Goal: Task Accomplishment & Management: Manage account settings

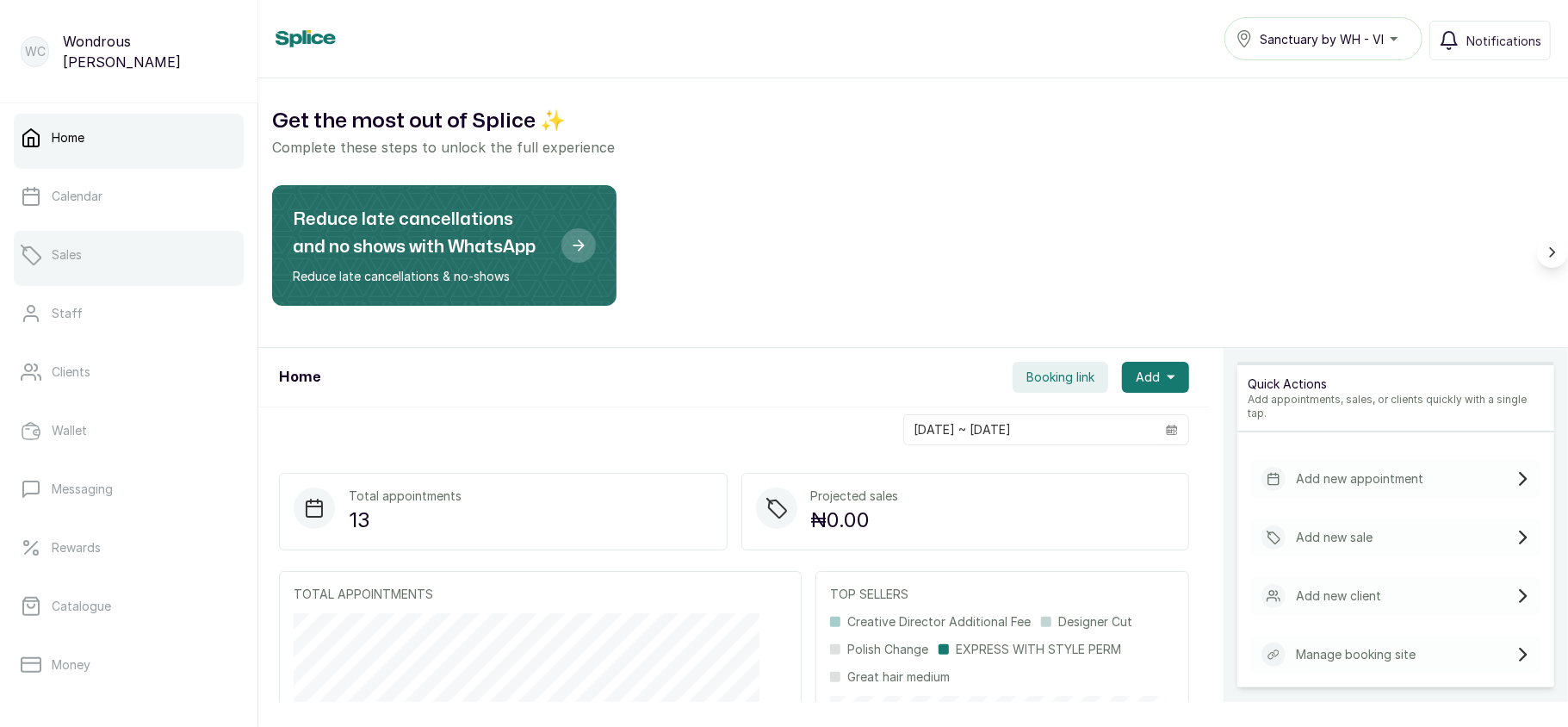
click at [84, 276] on link "Sales" at bounding box center [128, 255] width 230 height 49
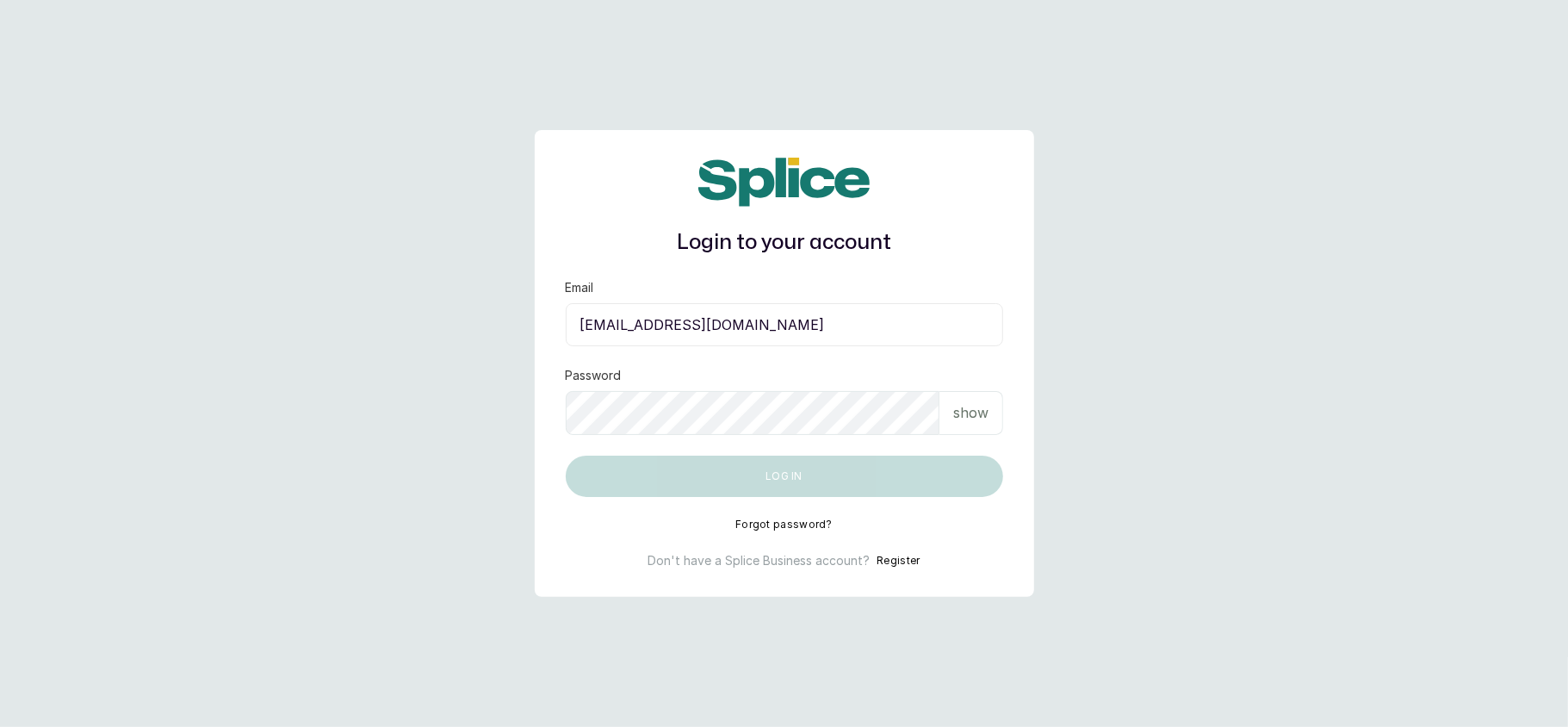
type input "[EMAIL_ADDRESS][DOMAIN_NAME]"
click at [956, 406] on p "show" at bounding box center [970, 412] width 35 height 20
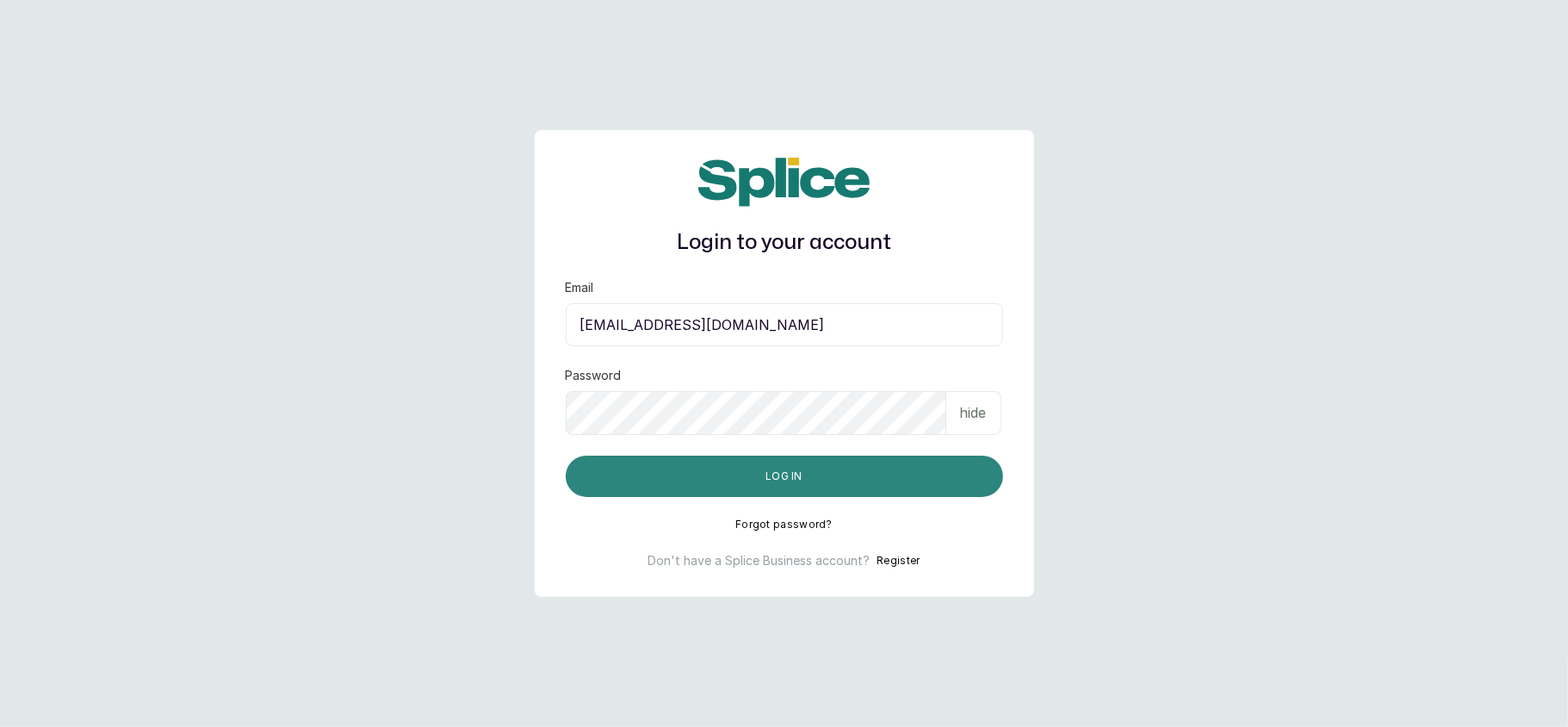
click at [875, 463] on button "Log in" at bounding box center [784, 476] width 437 height 41
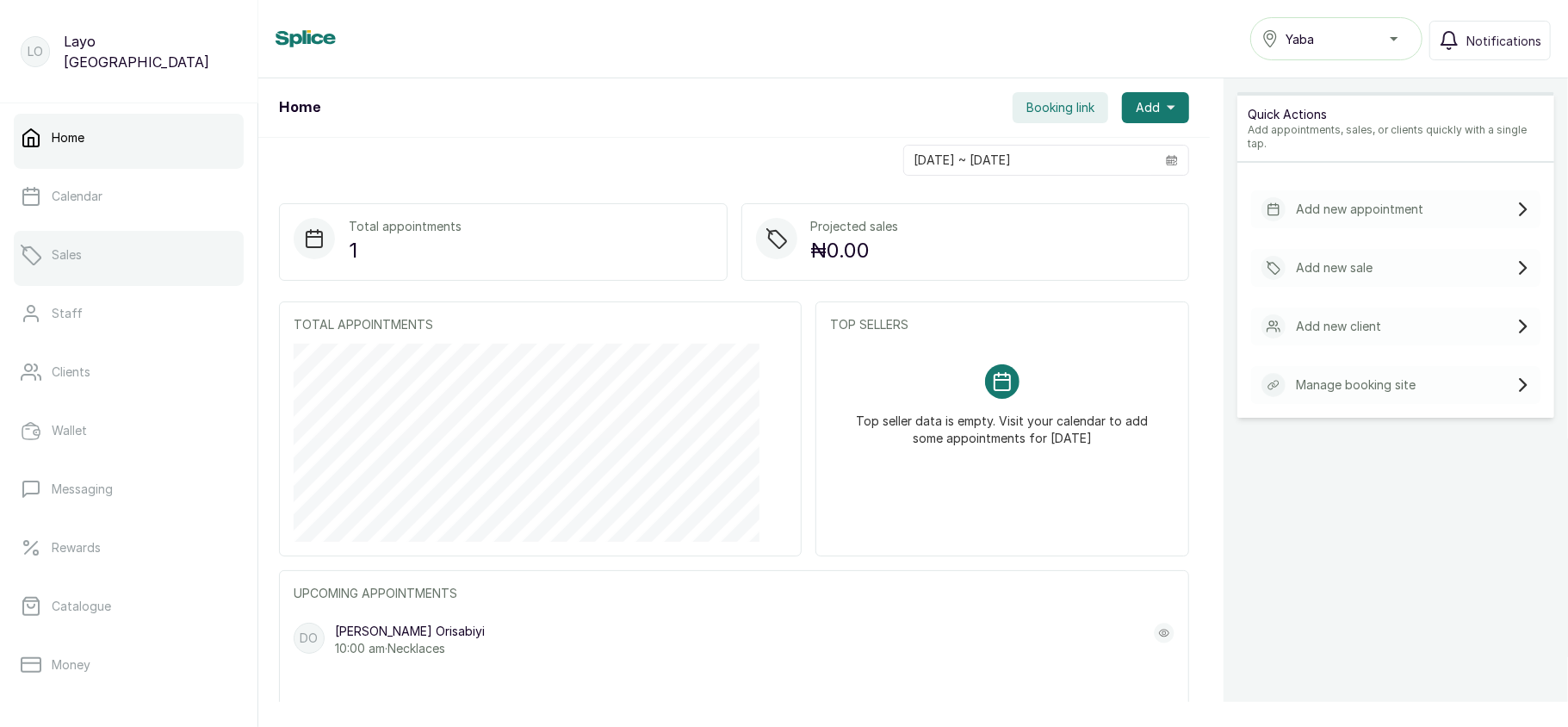
click at [108, 265] on link "Sales" at bounding box center [128, 255] width 230 height 49
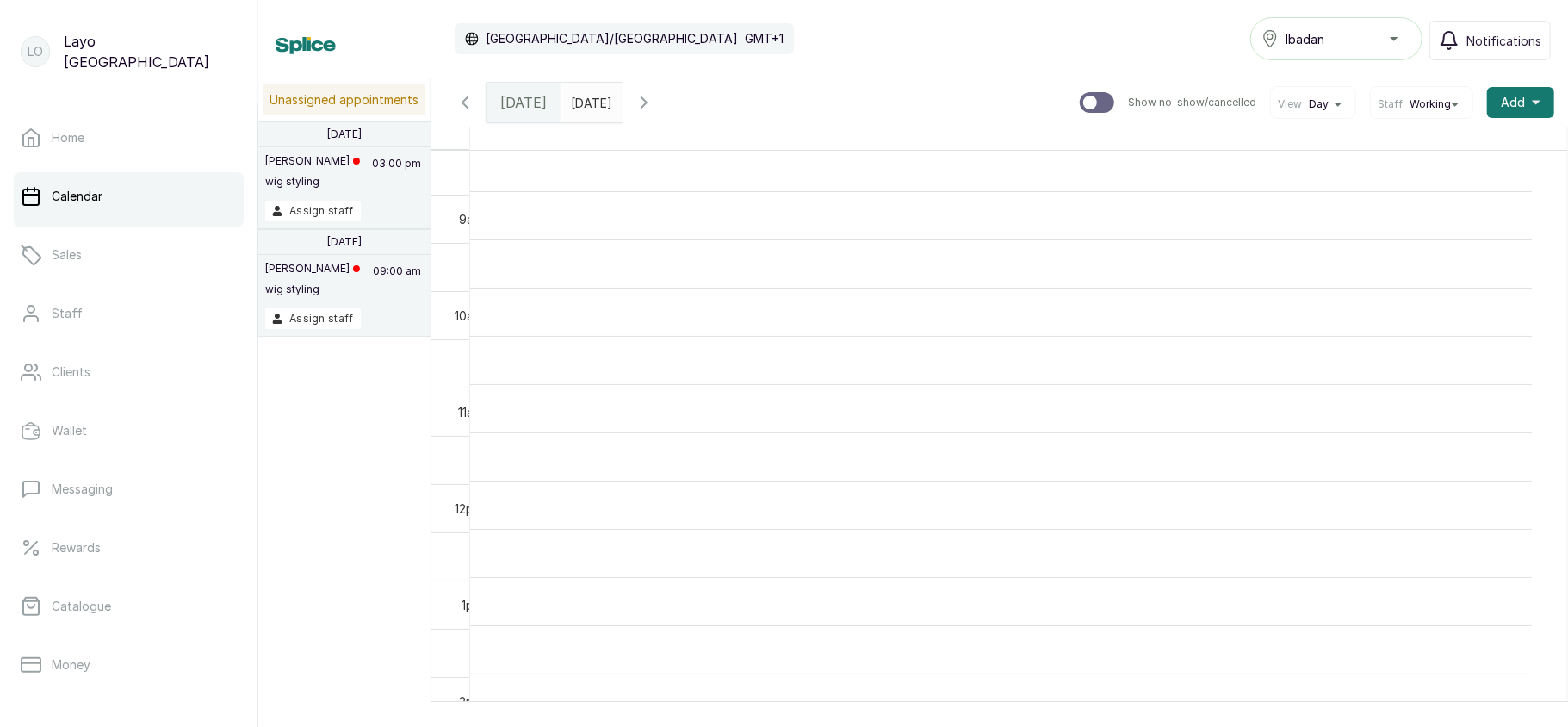
scroll to position [827, 0]
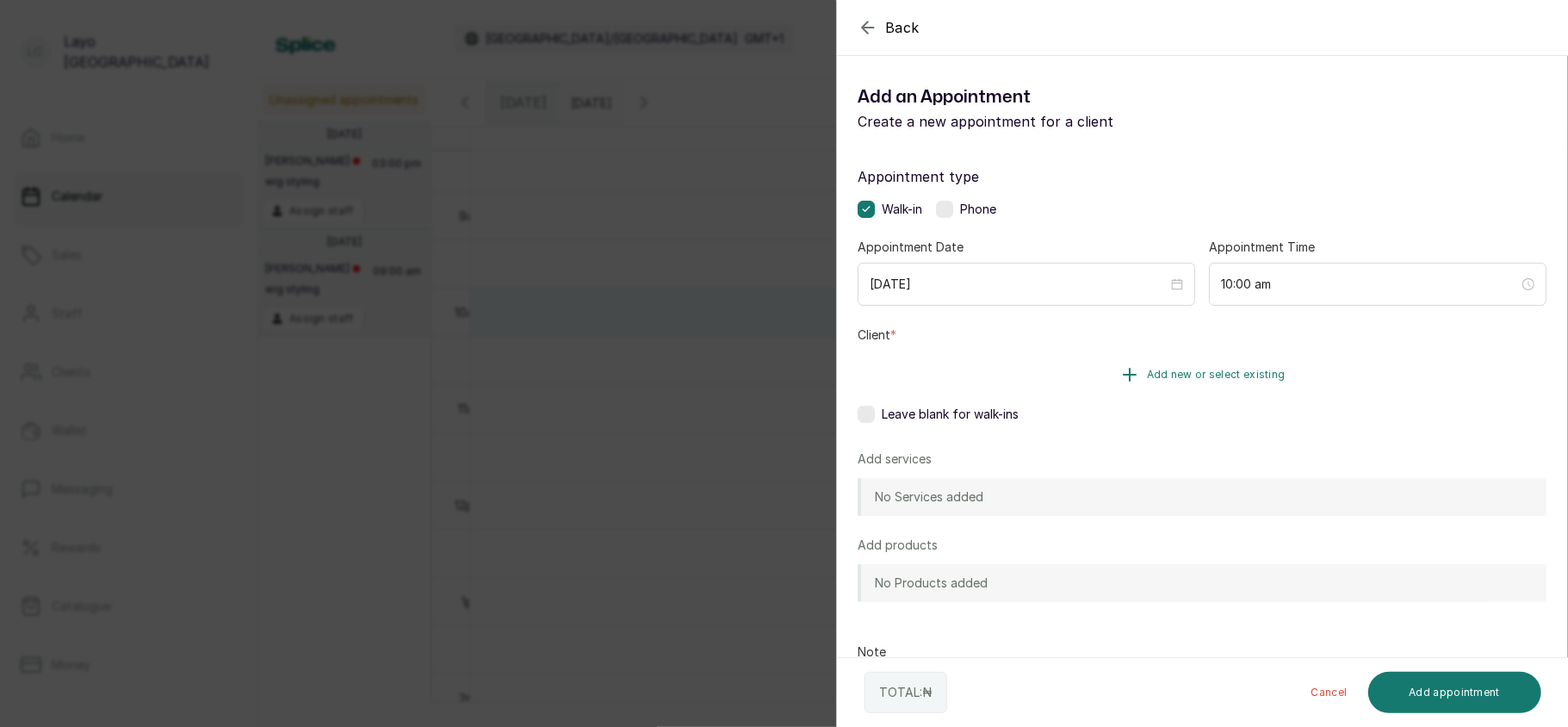
click at [1169, 374] on span "Add new or select existing" at bounding box center [1216, 375] width 138 height 14
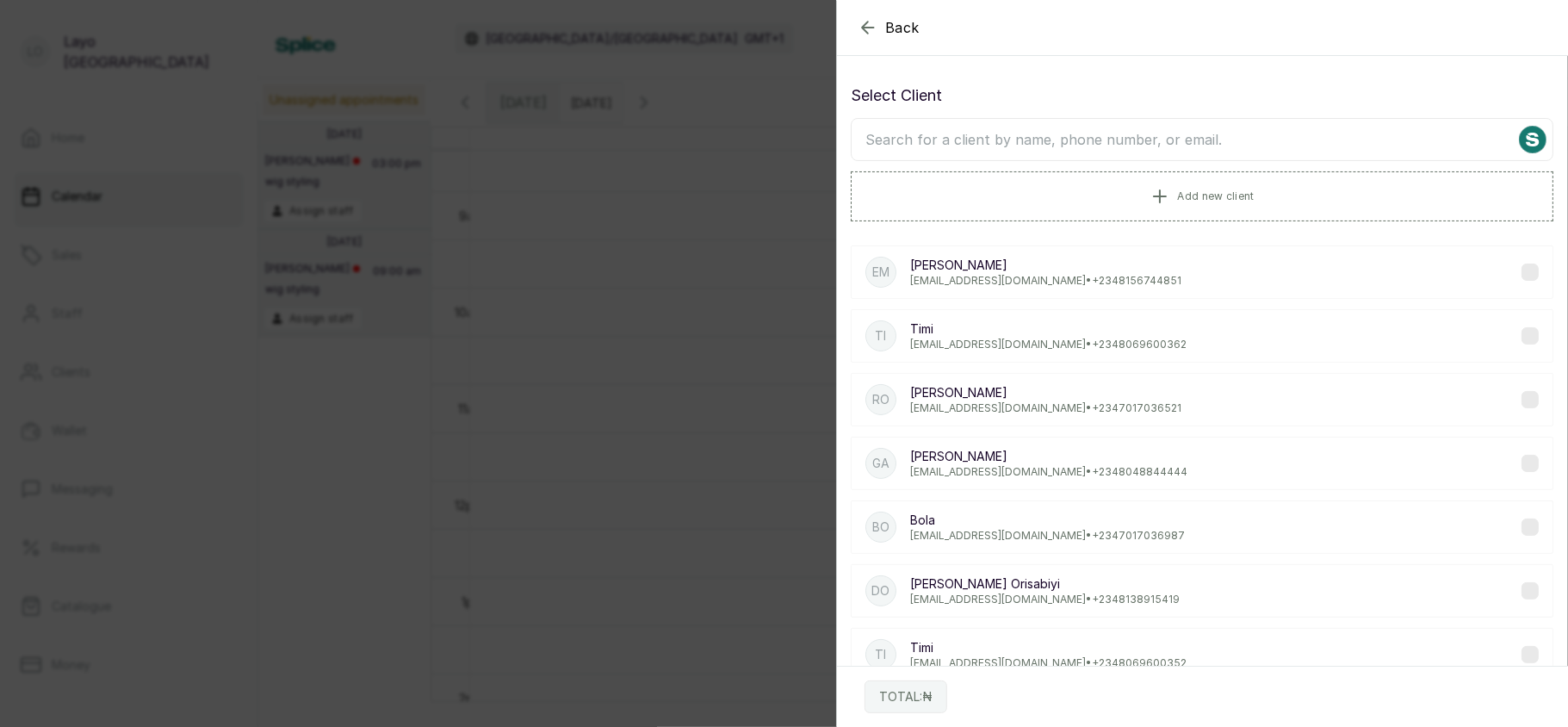
click at [1065, 343] on p "lovedive@gmail.com • +234 8069600362" at bounding box center [1048, 345] width 276 height 14
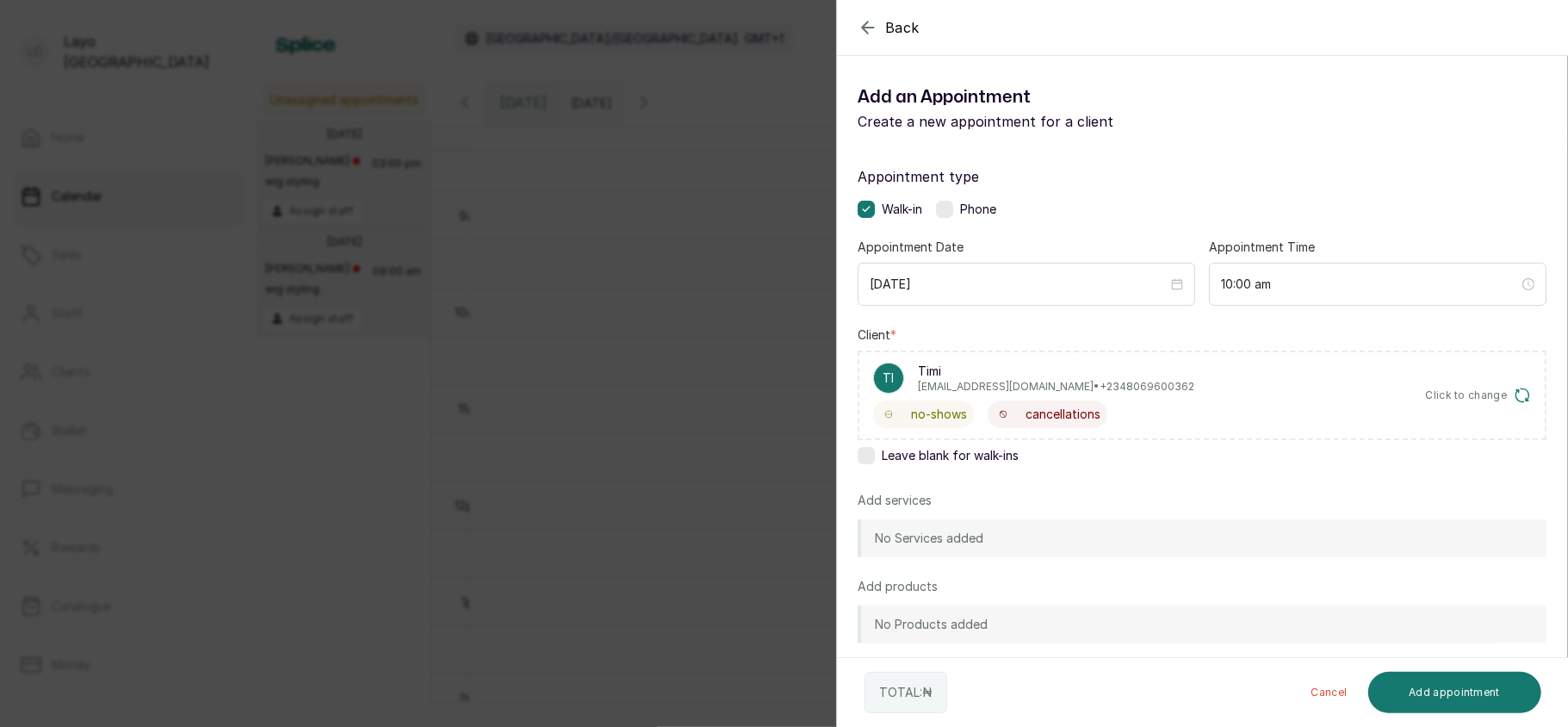
scroll to position [193, 0]
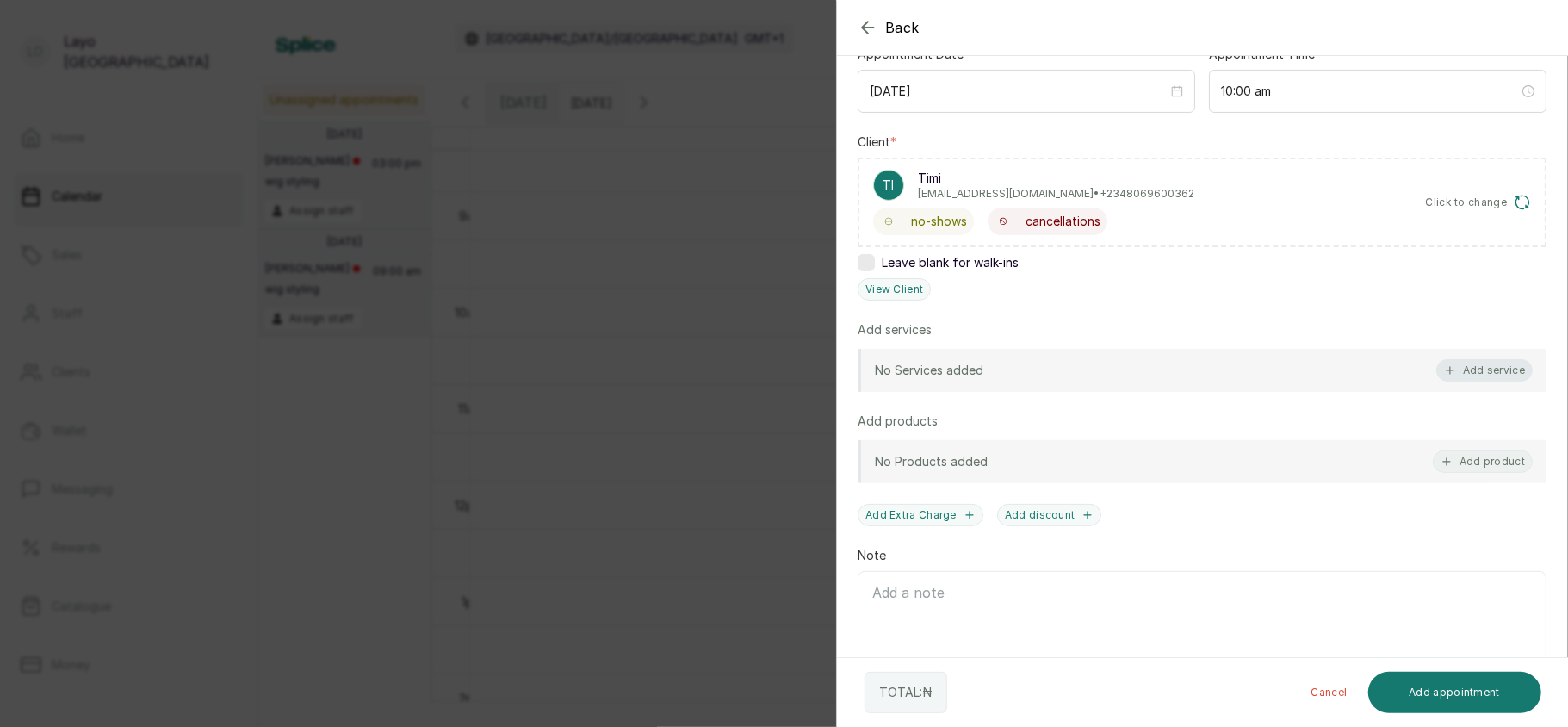
click at [1460, 374] on button "Add service" at bounding box center [1483, 370] width 96 height 22
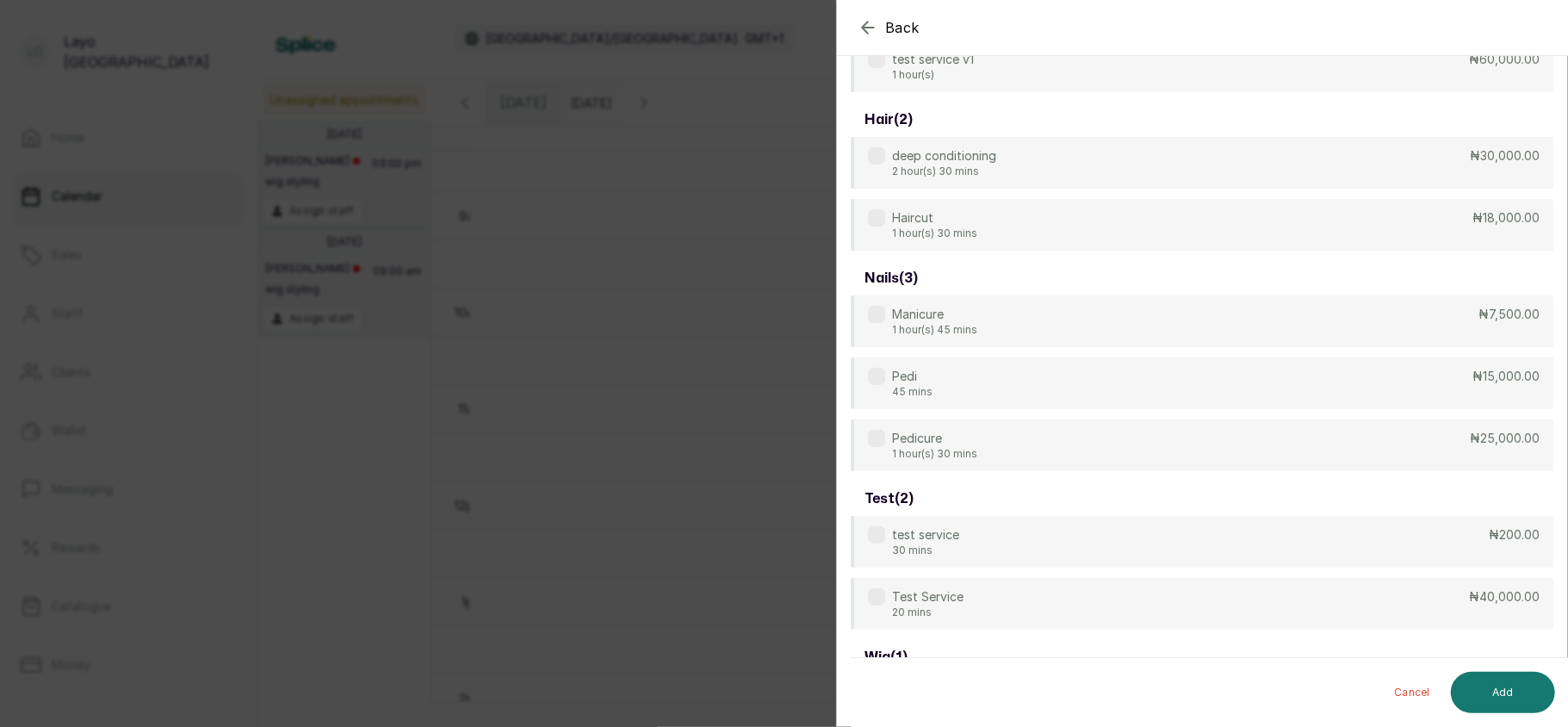
scroll to position [69, 0]
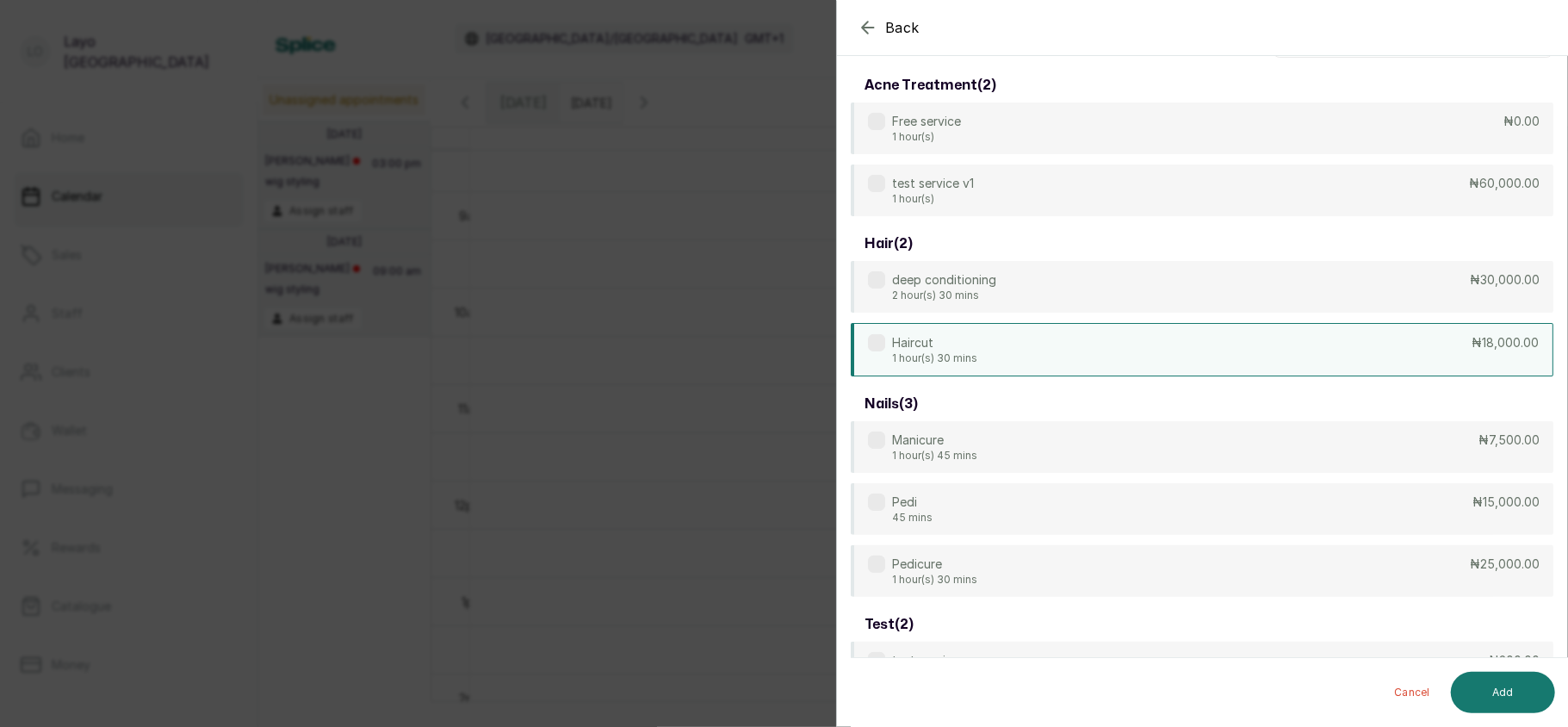
click at [1095, 336] on div "Haircut 1 hour(s) 30 mins ₦18,000.00" at bounding box center [1202, 349] width 703 height 54
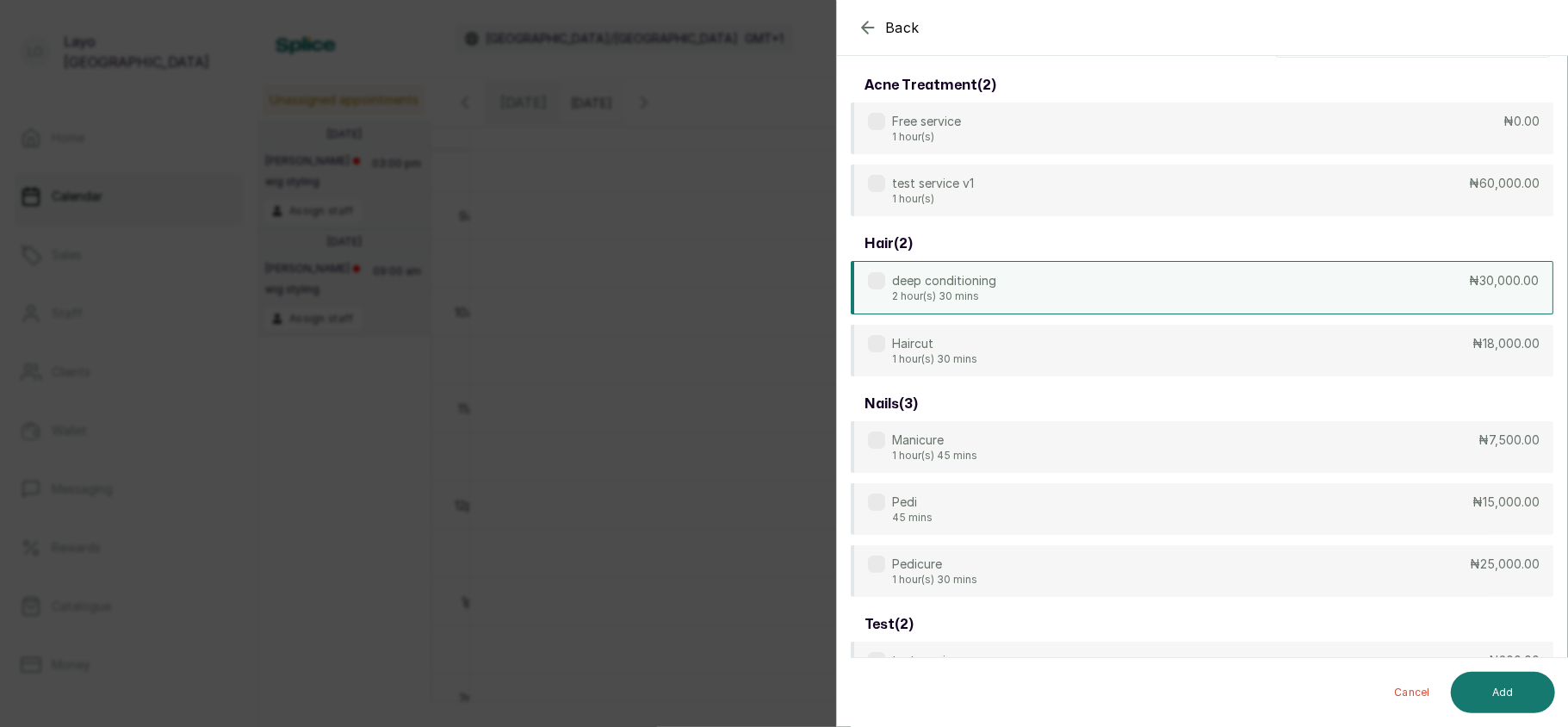
scroll to position [0, 0]
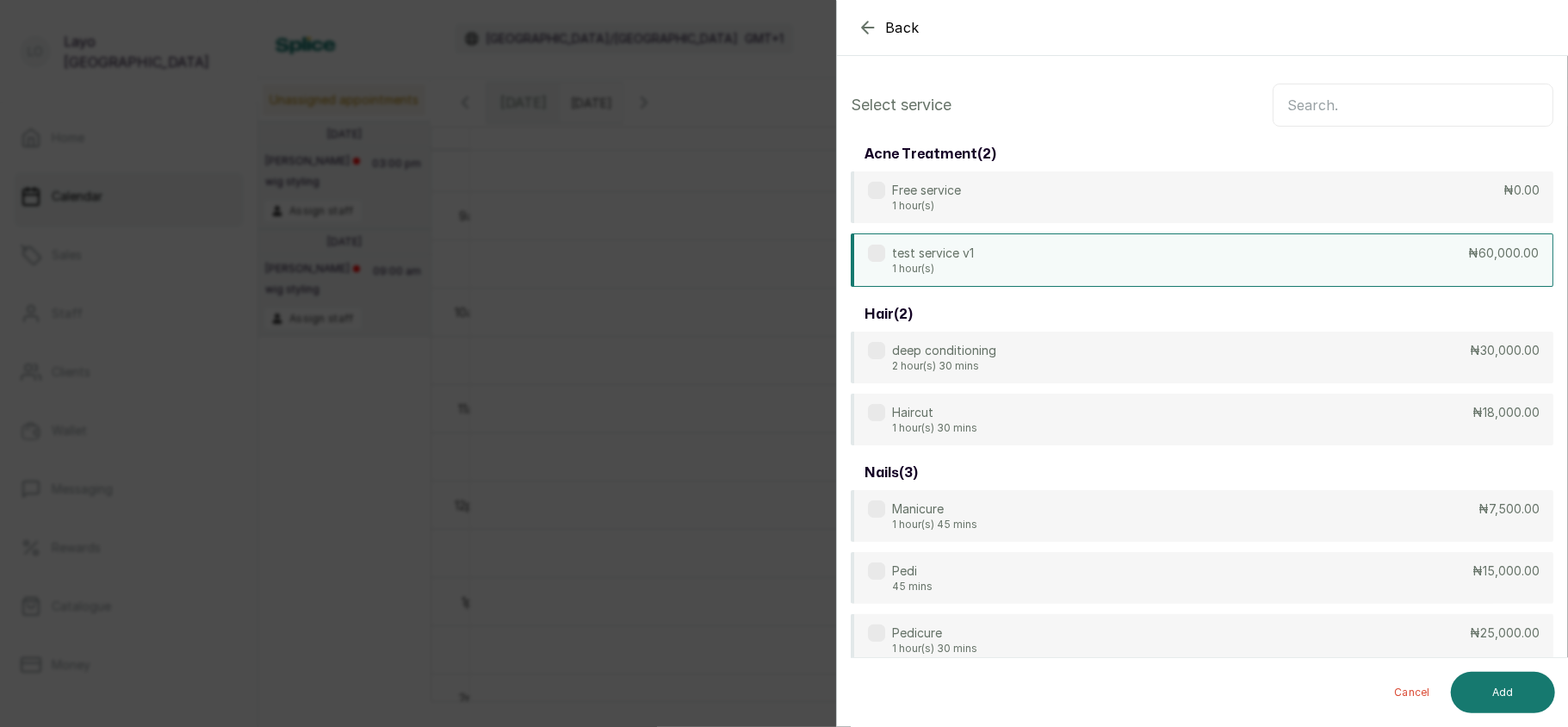
click at [1089, 253] on div "test service v1 1 hour(s) ₦60,000.00" at bounding box center [1202, 260] width 703 height 54
click at [1479, 709] on button "Add" at bounding box center [1502, 692] width 104 height 41
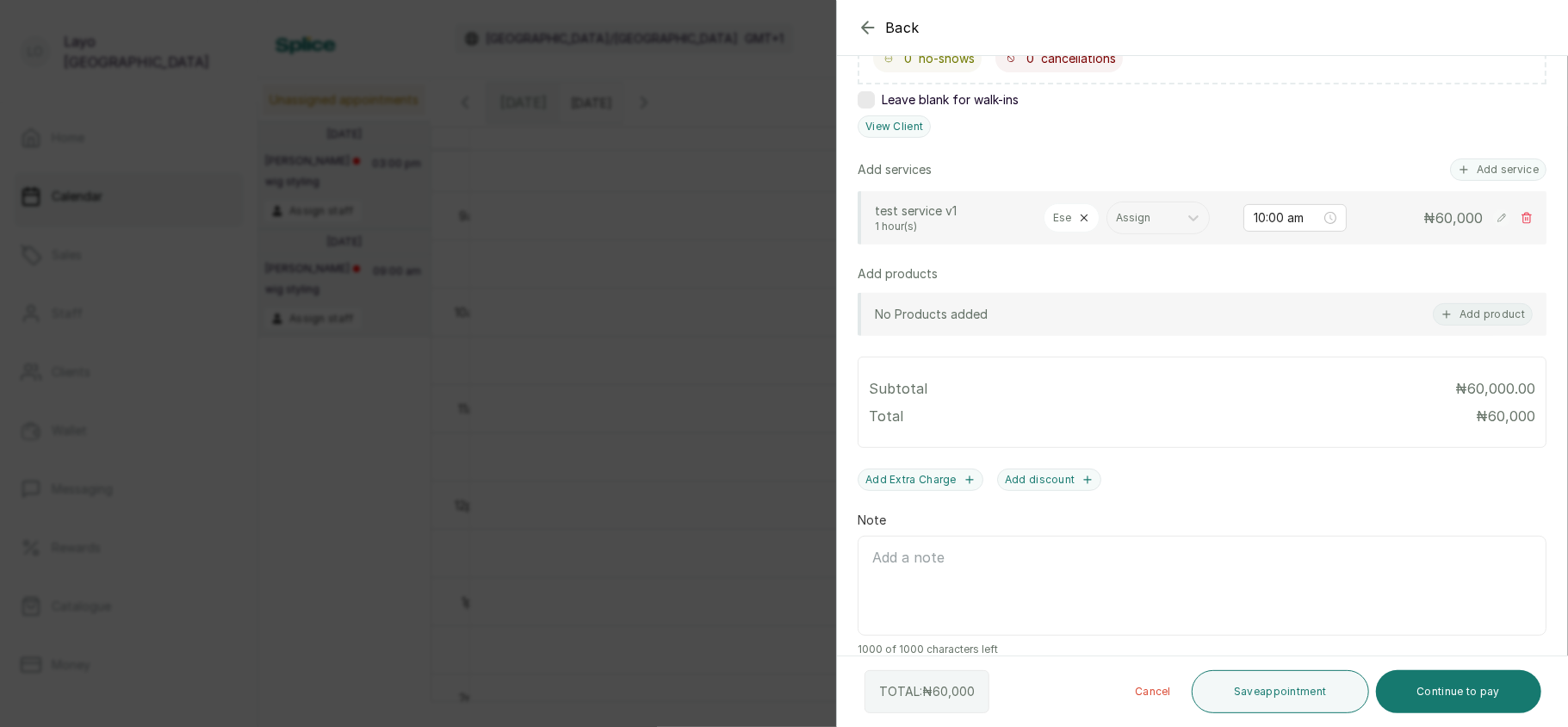
scroll to position [379, 0]
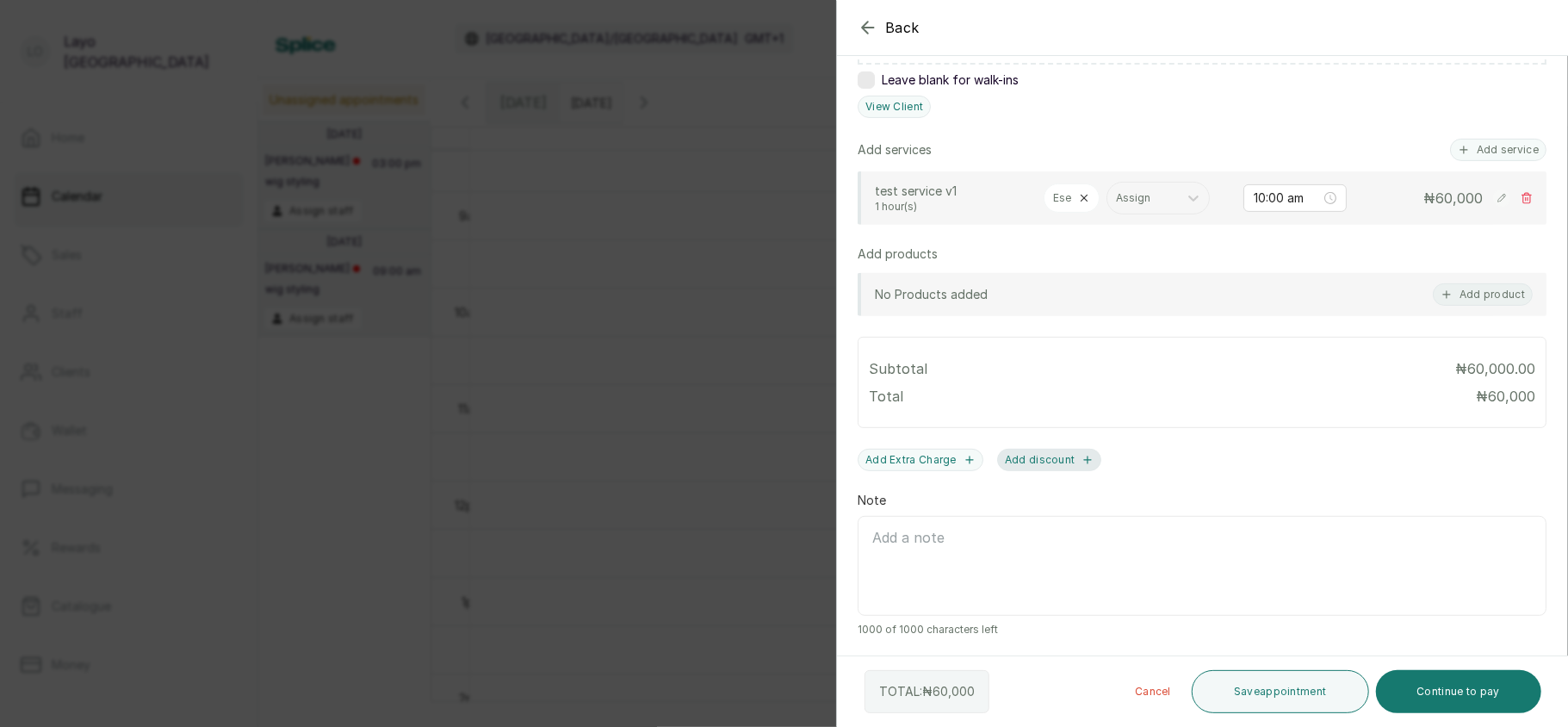
click at [1064, 459] on button "Add discount" at bounding box center [1049, 459] width 105 height 22
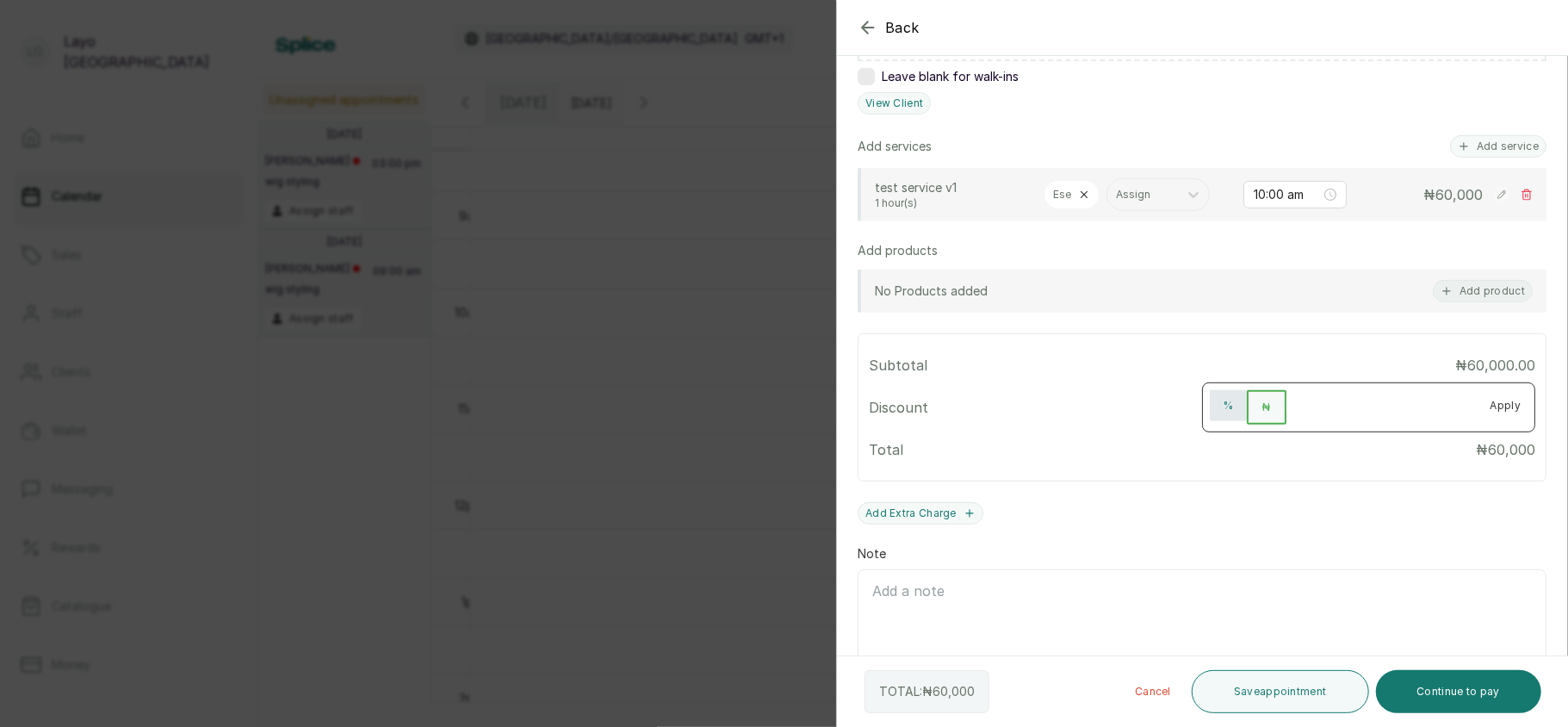
click at [1210, 407] on button "%" at bounding box center [1228, 406] width 37 height 31
click at [1313, 414] on input "number" at bounding box center [1380, 404] width 190 height 27
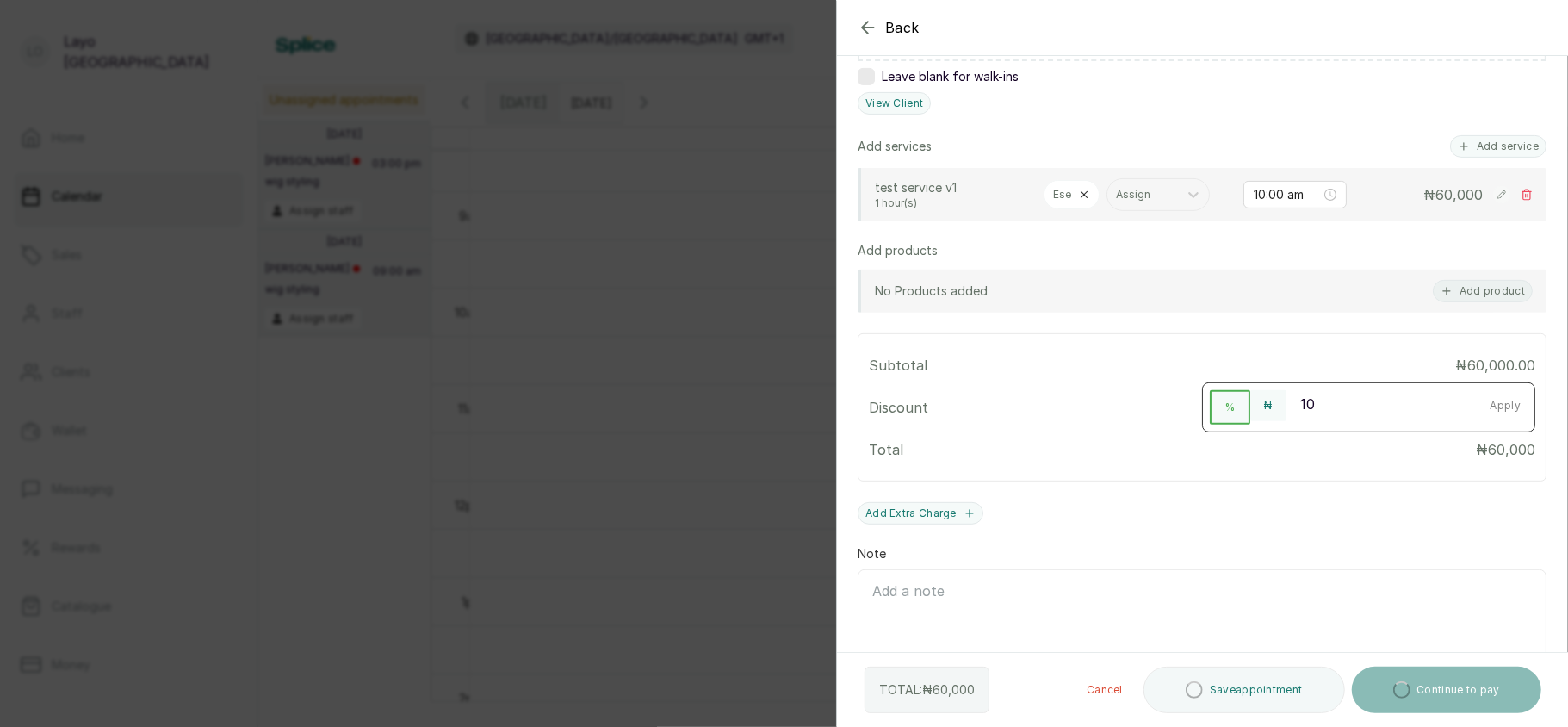
type input "10"
click at [1496, 414] on button "Apply" at bounding box center [1506, 406] width 58 height 31
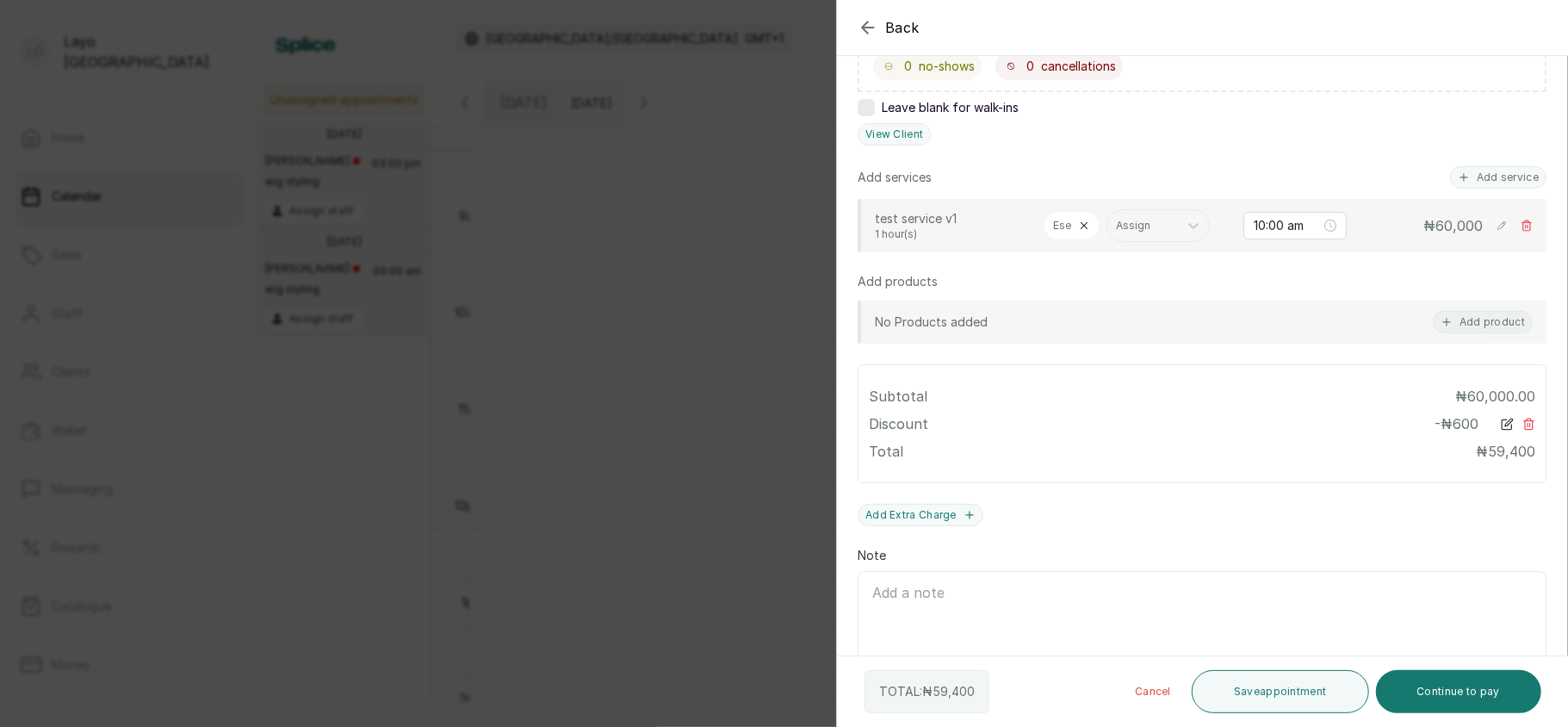
scroll to position [352, 0]
click at [1524, 418] on icon at bounding box center [1529, 418] width 10 height 11
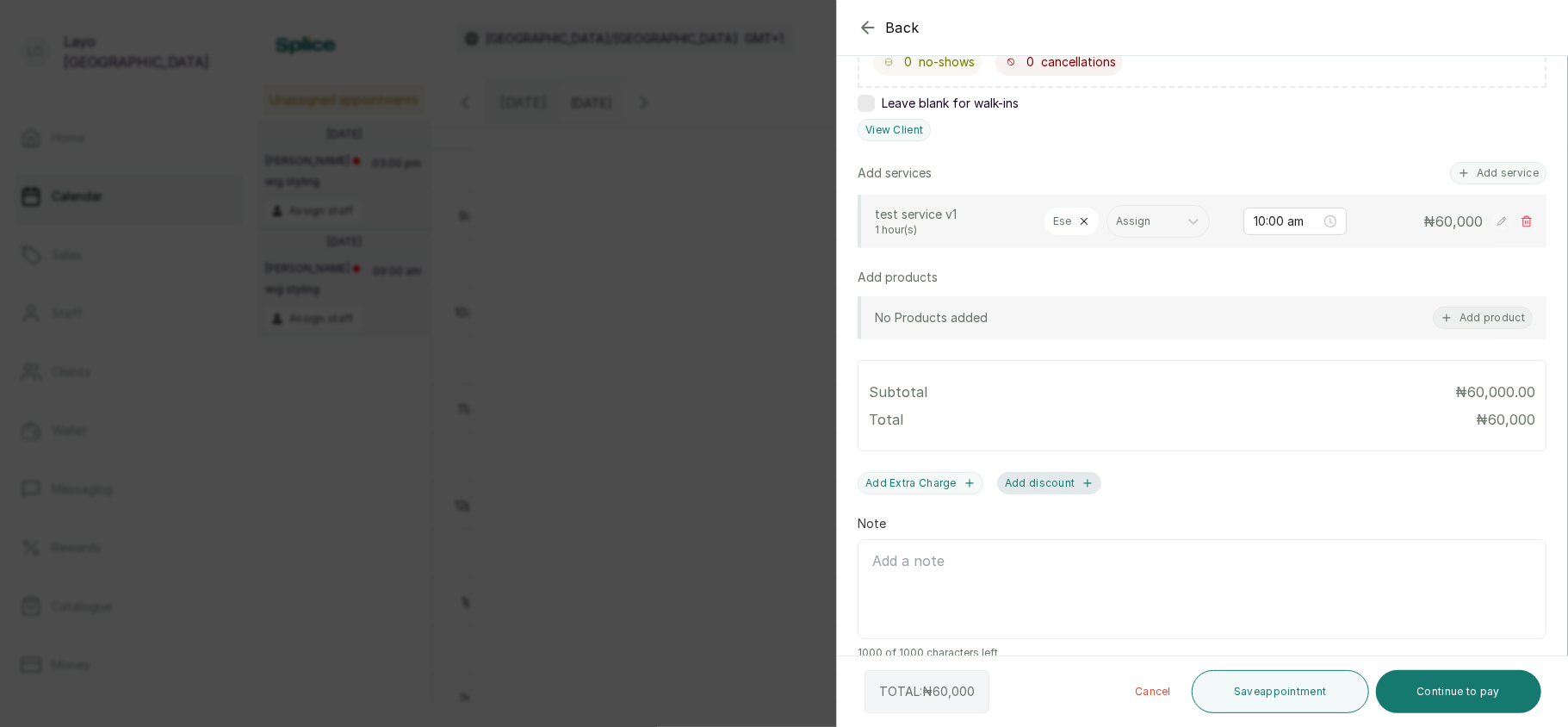
click at [1040, 488] on button "Add discount" at bounding box center [1049, 483] width 105 height 22
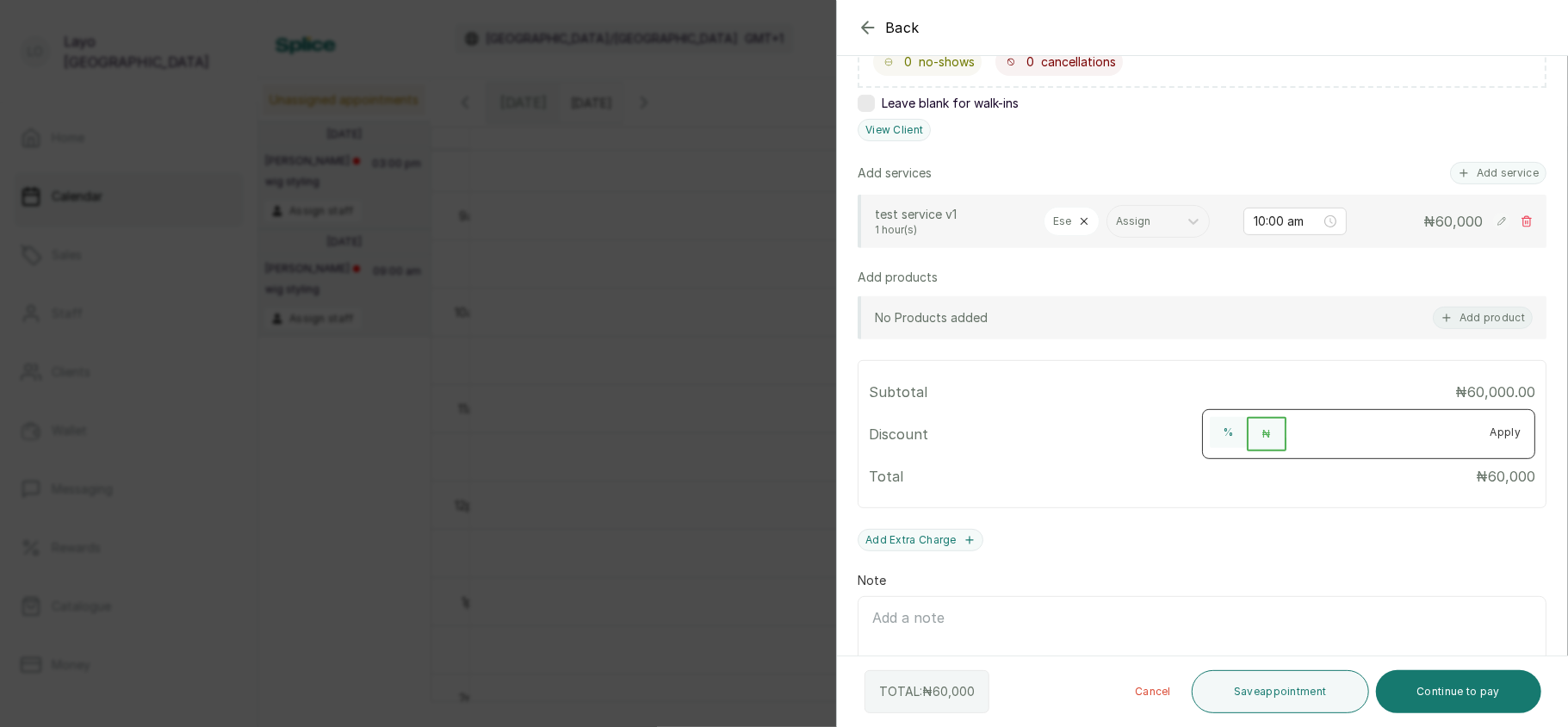
click at [1357, 439] on input "number" at bounding box center [1380, 430] width 190 height 27
type input "50"
click at [1491, 427] on button "Apply" at bounding box center [1506, 432] width 58 height 31
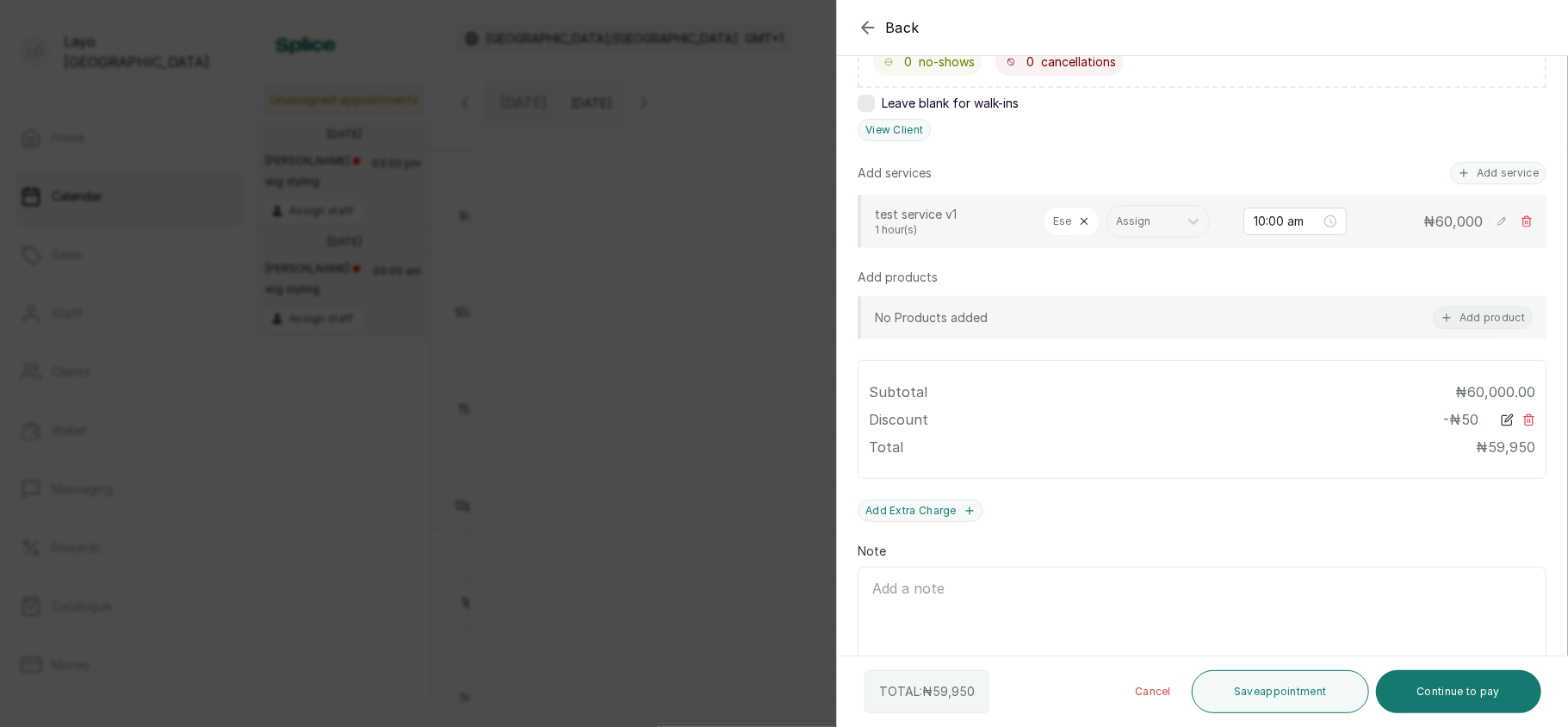
click at [1505, 421] on icon at bounding box center [1509, 418] width 8 height 8
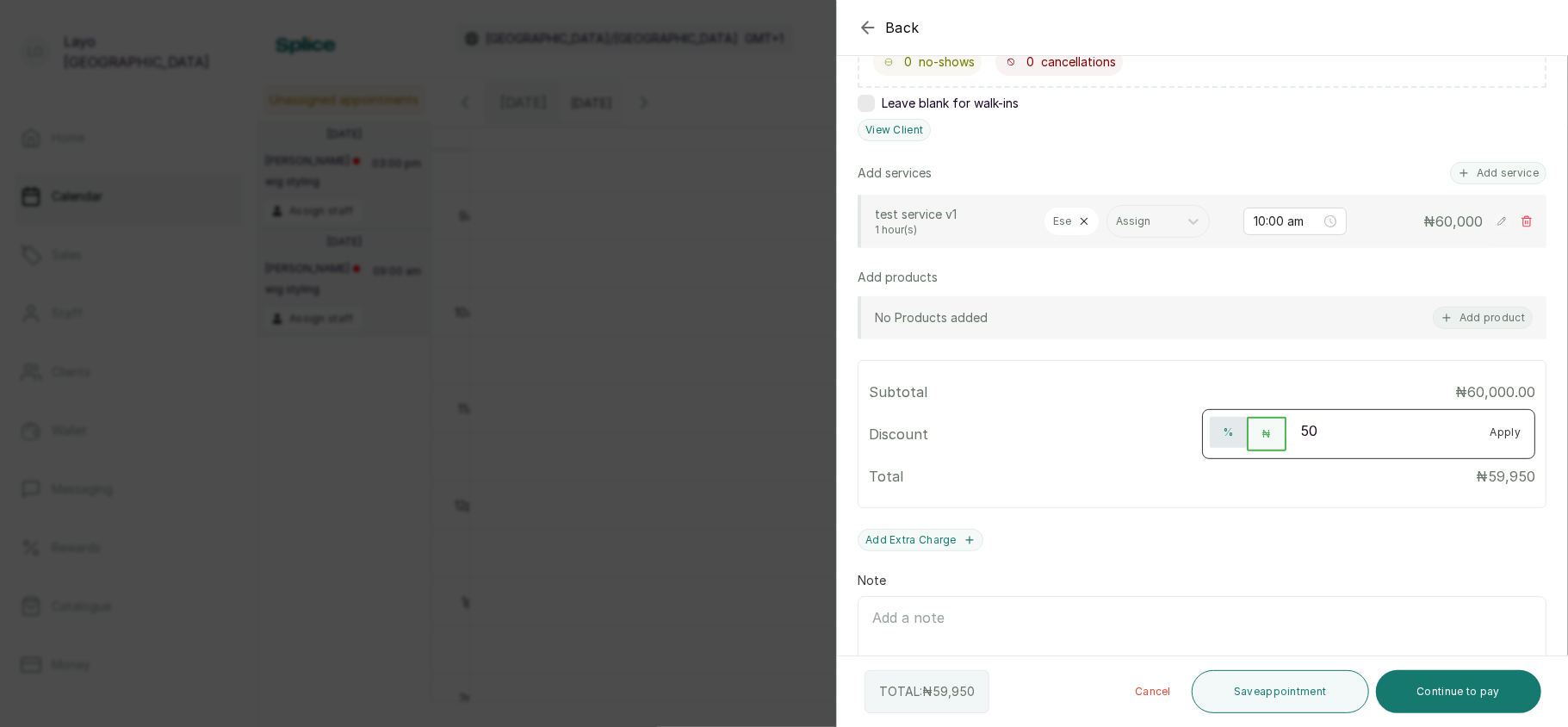
click at [1221, 434] on button "%" at bounding box center [1228, 432] width 37 height 31
click at [1485, 436] on button "Apply" at bounding box center [1506, 432] width 58 height 31
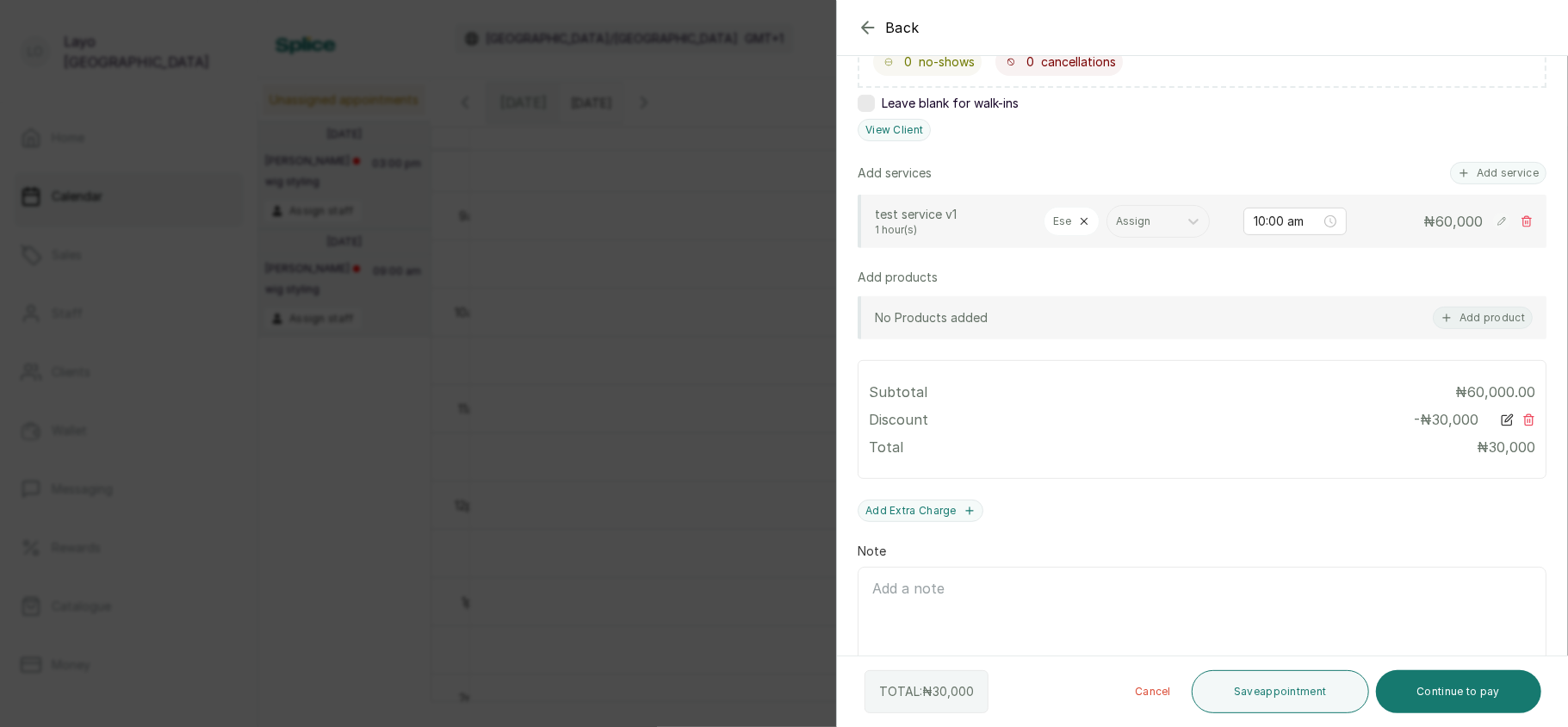
scroll to position [406, 0]
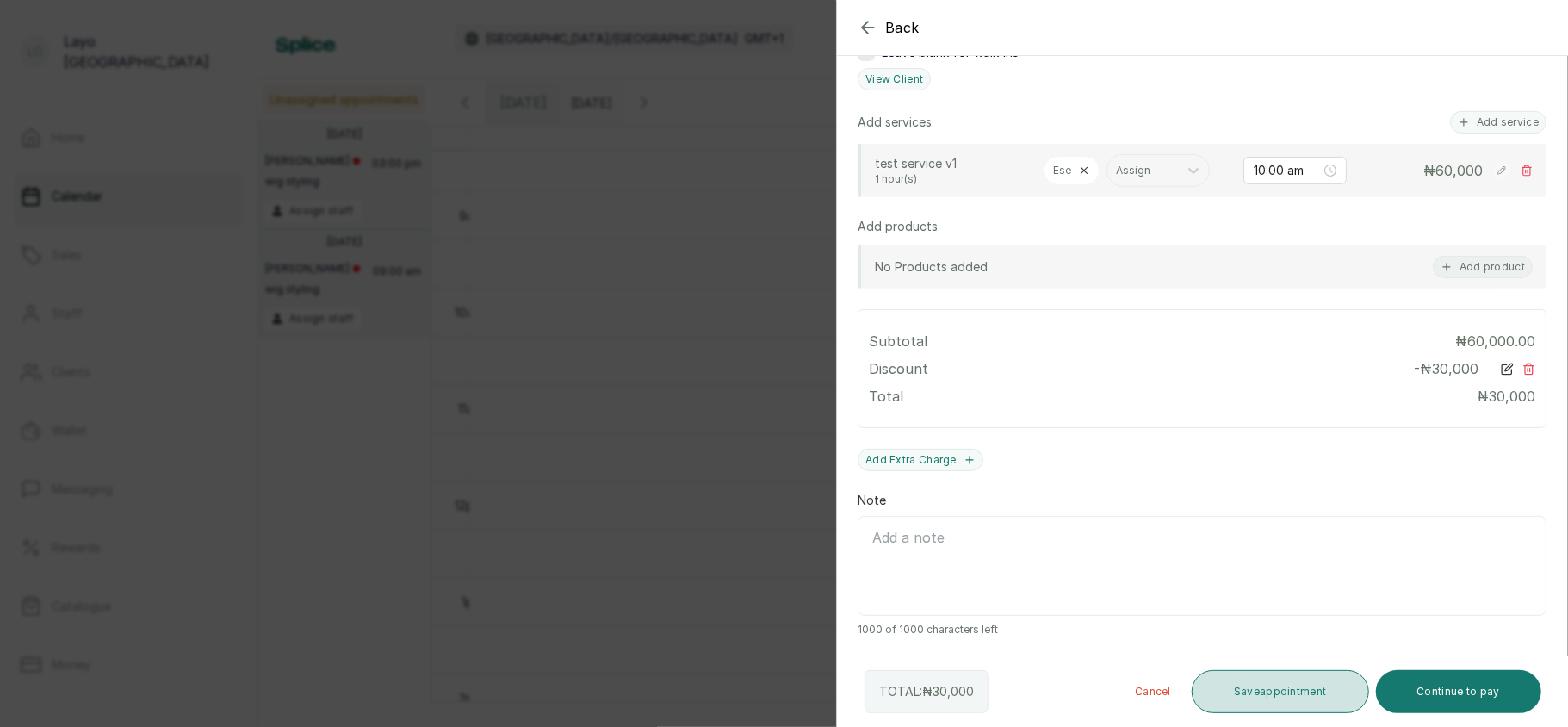
click at [1309, 697] on button "Save appointment" at bounding box center [1280, 691] width 177 height 43
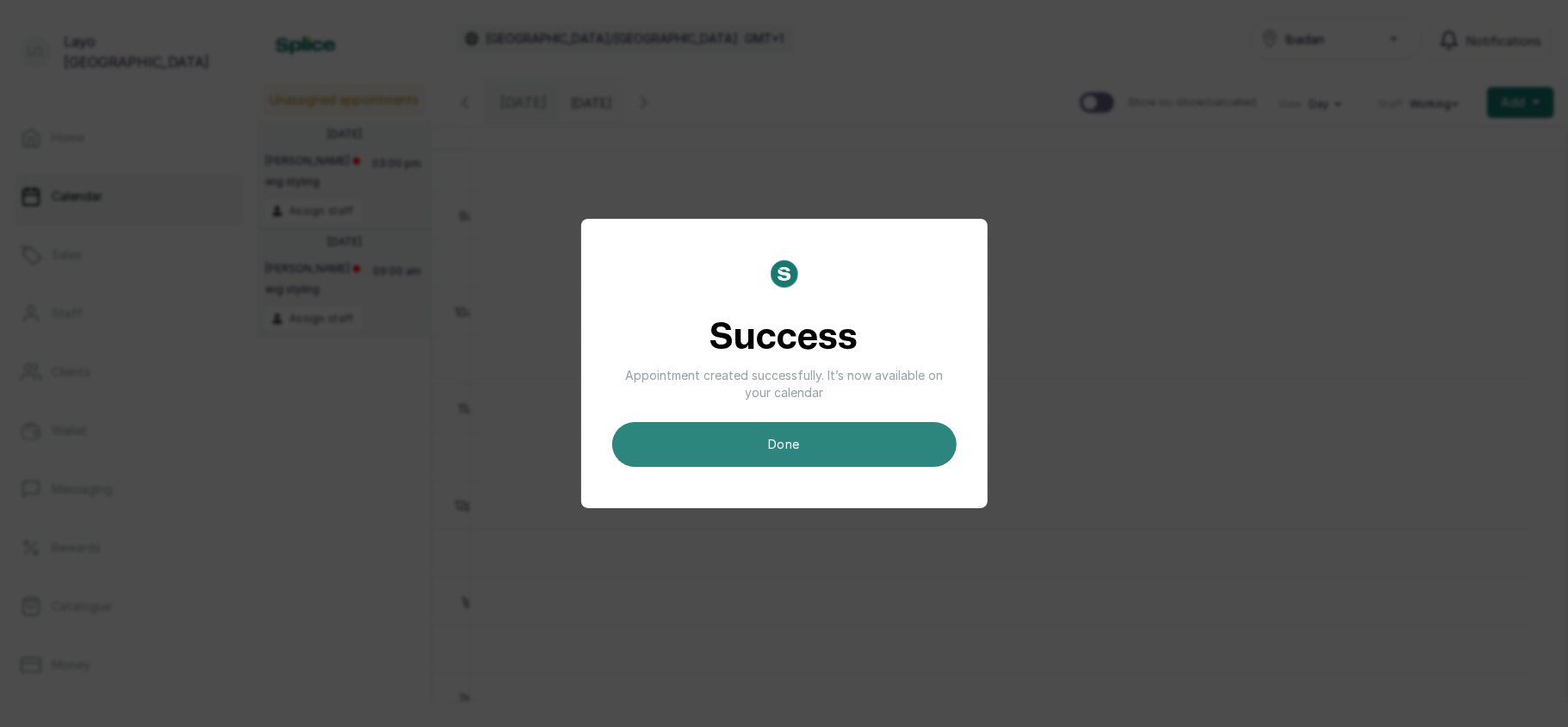
click at [779, 451] on button "done" at bounding box center [784, 444] width 345 height 45
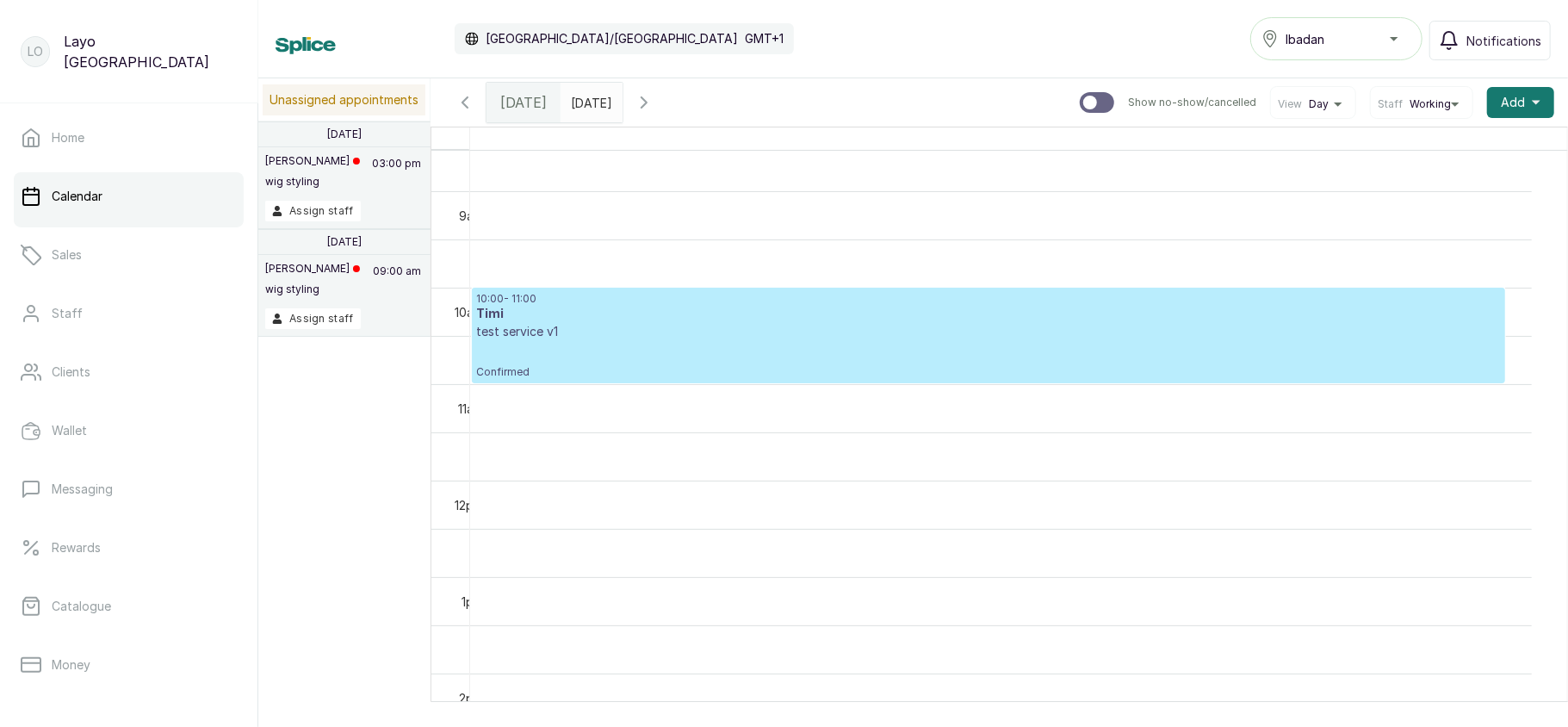
click at [635, 332] on p "test service v1" at bounding box center [988, 332] width 1025 height 18
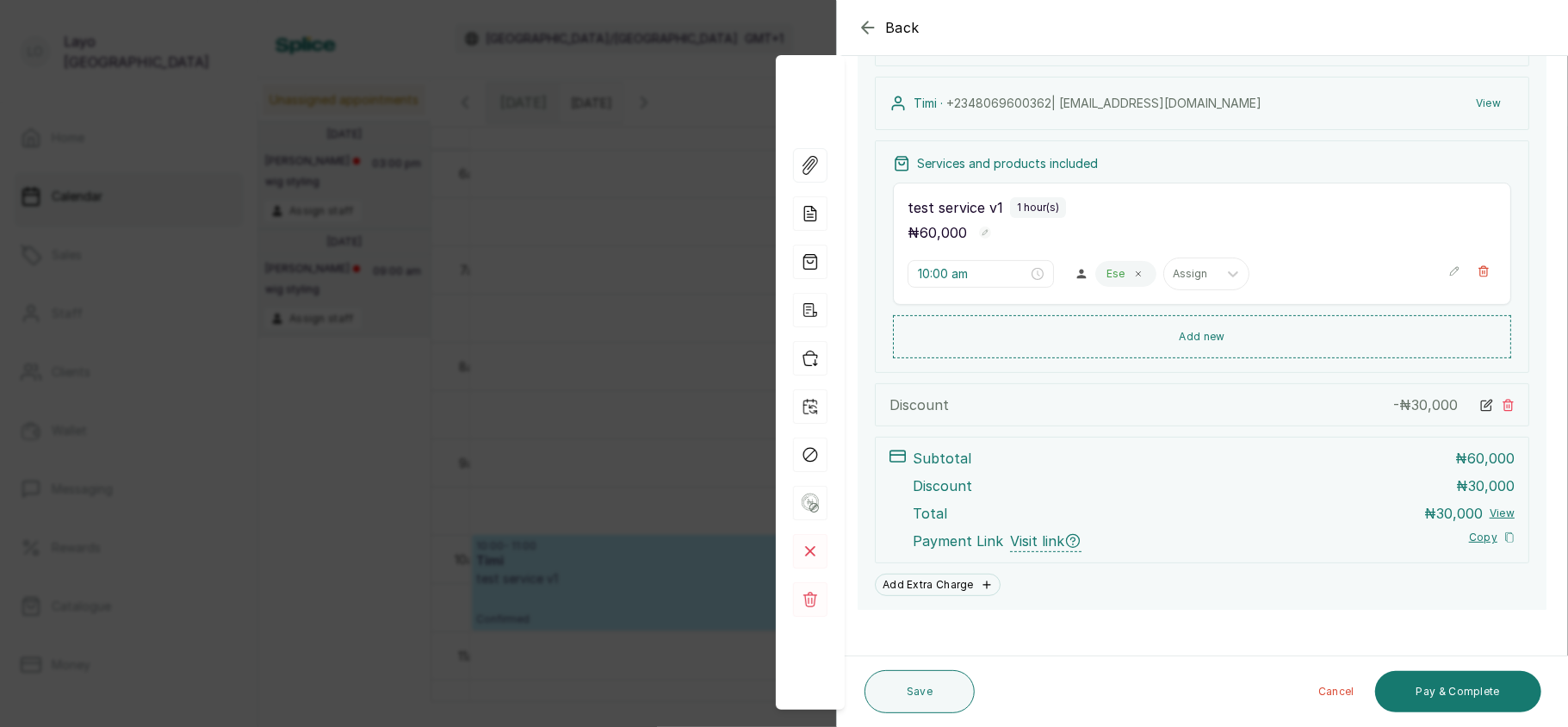
scroll to position [194, 0]
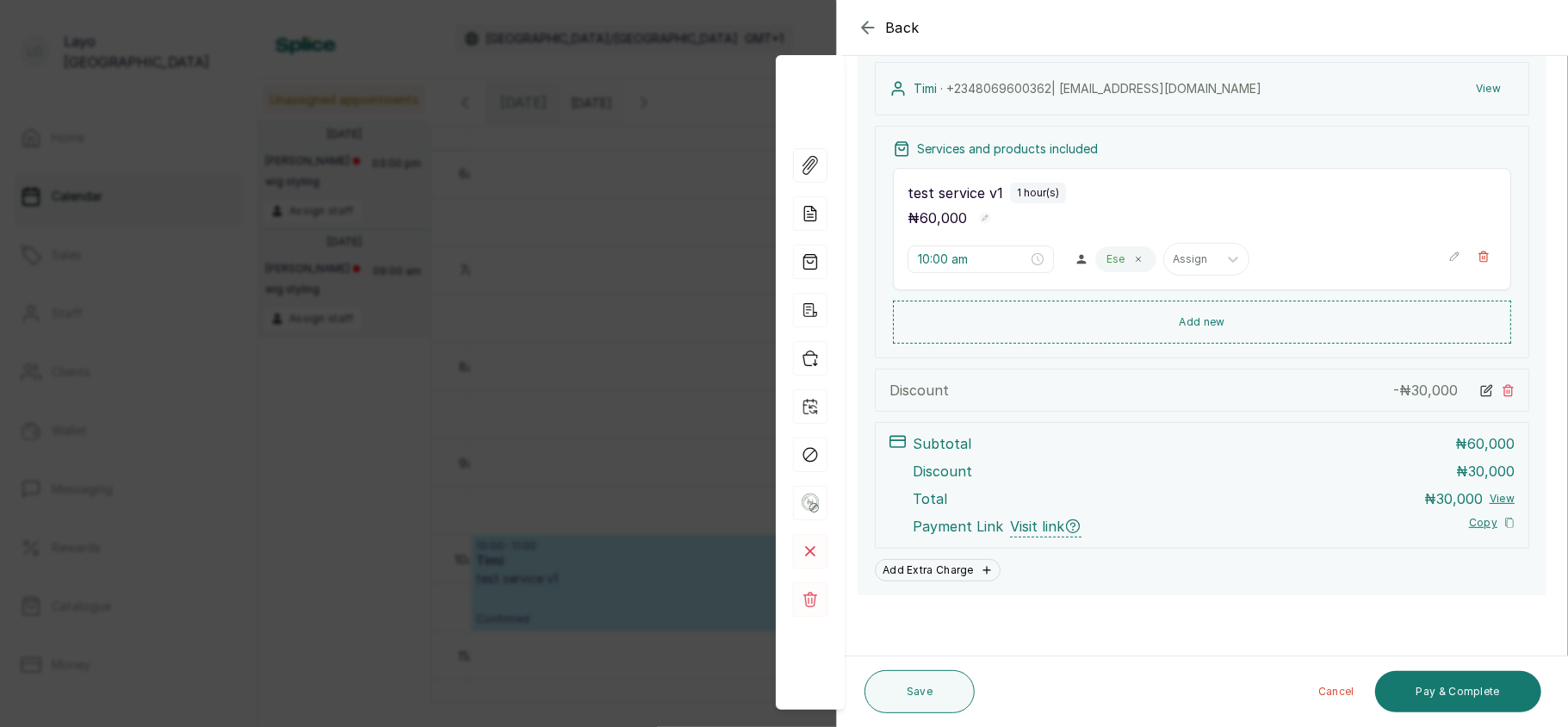
click at [1054, 353] on div "Services and products included test service v1 1 hour(s) ₦ 60,000 10:00 am Ese …" at bounding box center [1202, 241] width 654 height 233
click at [1471, 683] on button "Pay & Complete" at bounding box center [1458, 691] width 166 height 41
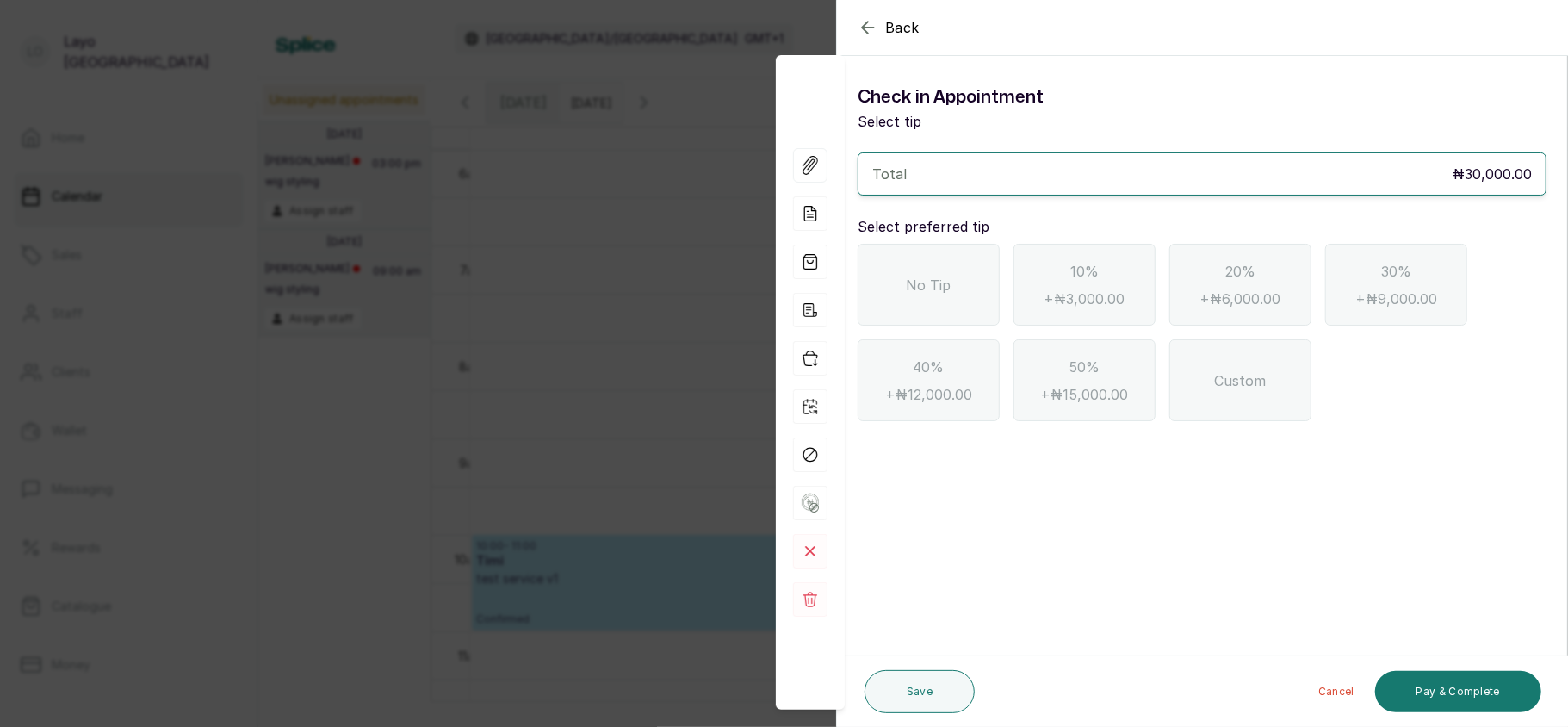
click at [958, 279] on div "No Tip" at bounding box center [929, 284] width 142 height 82
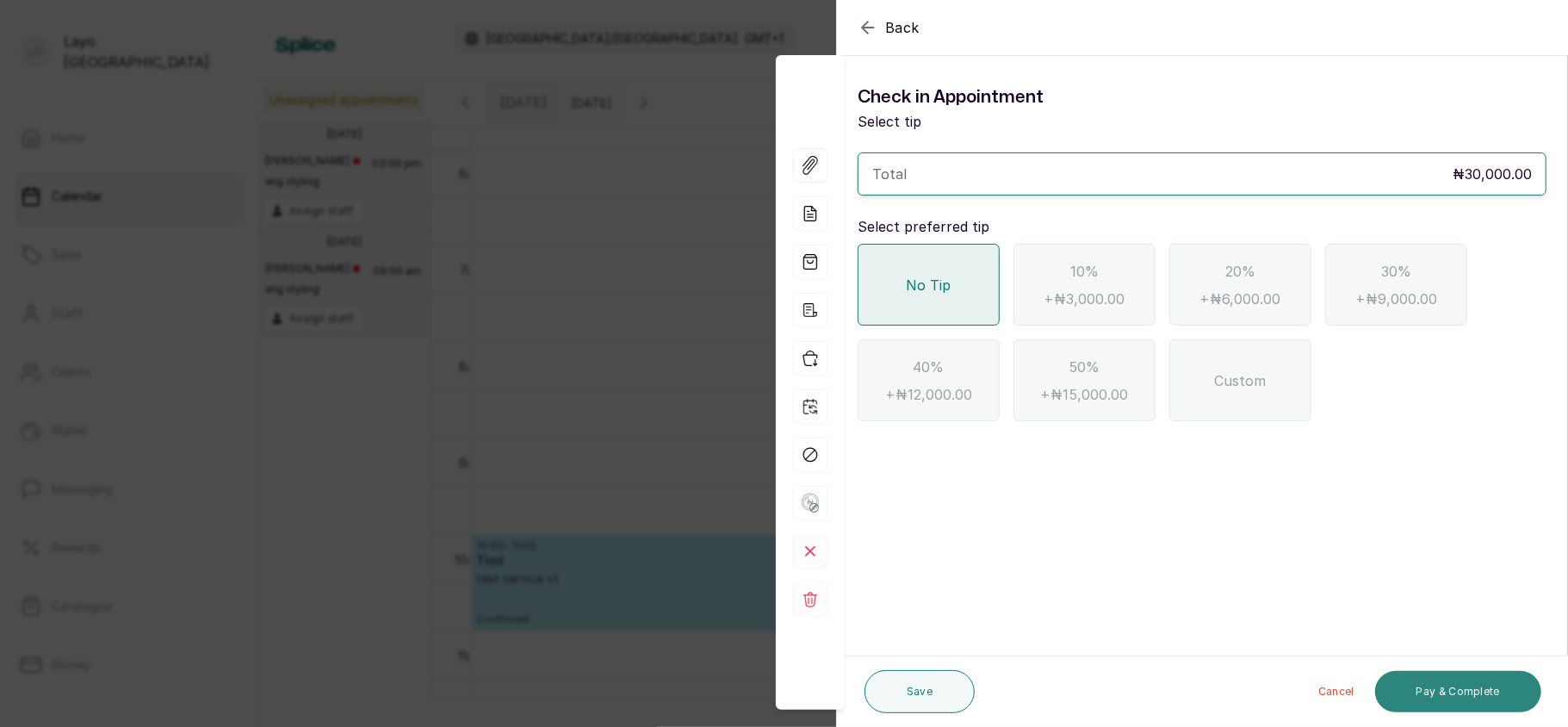
click at [1443, 697] on button "Pay & Complete" at bounding box center [1458, 691] width 166 height 41
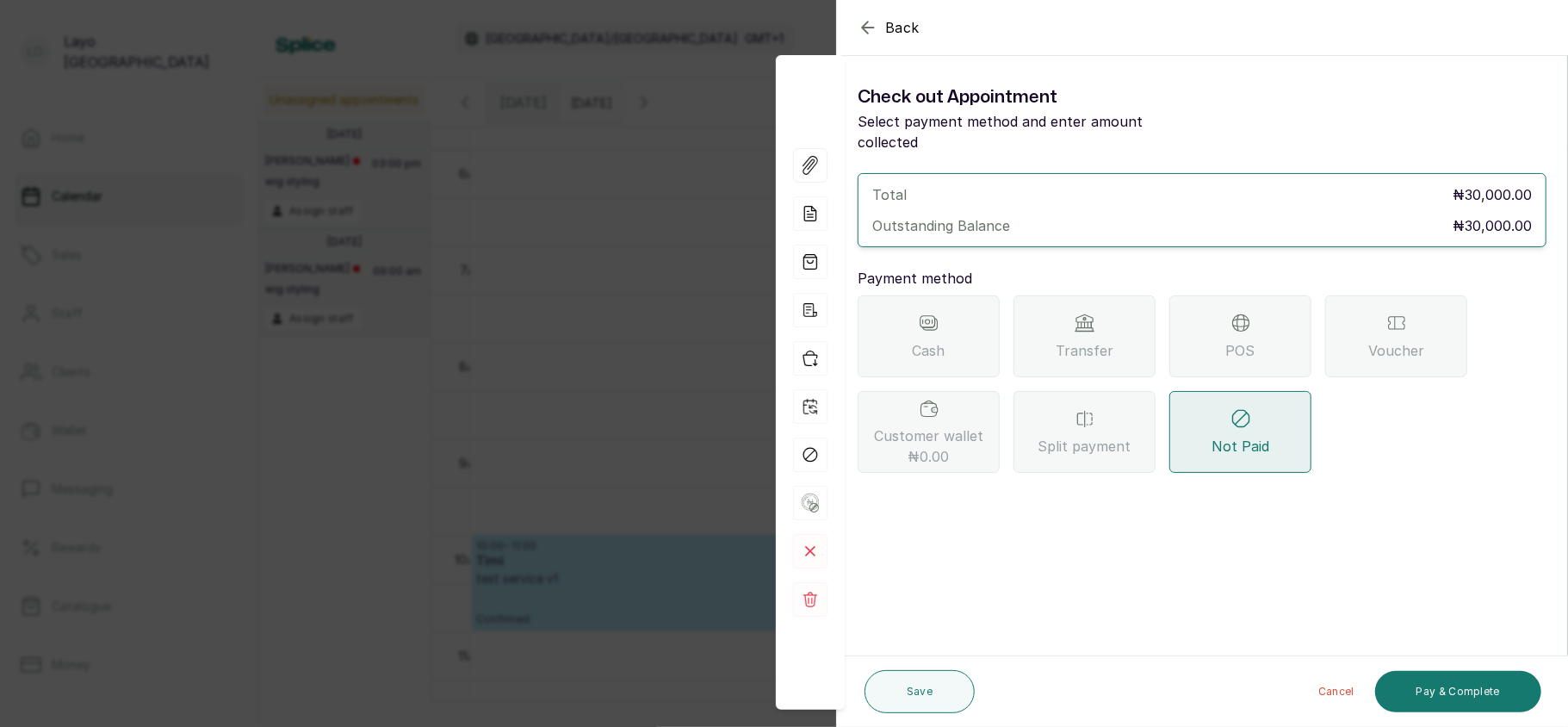
click at [902, 358] on div "Cash" at bounding box center [929, 336] width 142 height 82
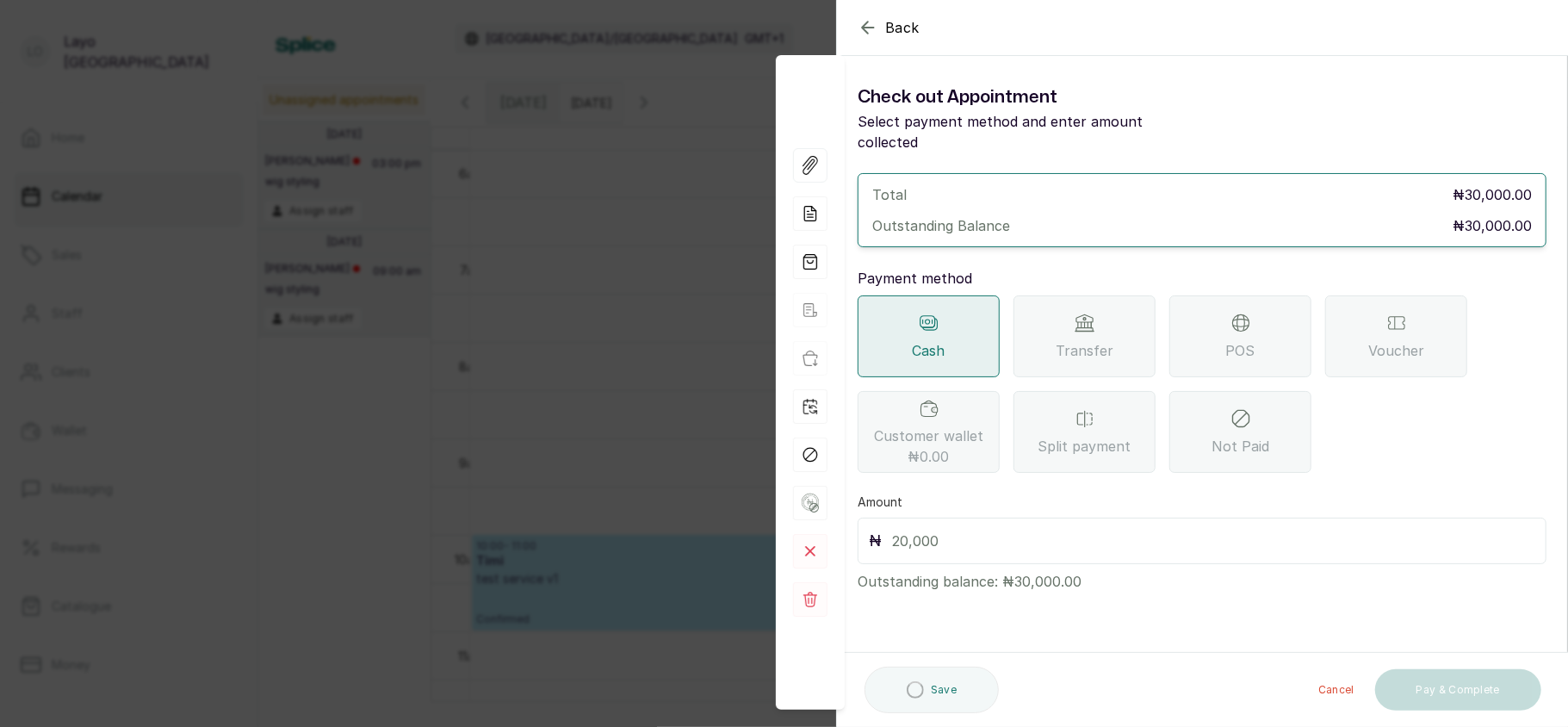
click at [1005, 530] on input "text" at bounding box center [1213, 540] width 643 height 24
type input "30,000"
click at [1417, 696] on button "Pay & Complete" at bounding box center [1458, 691] width 166 height 41
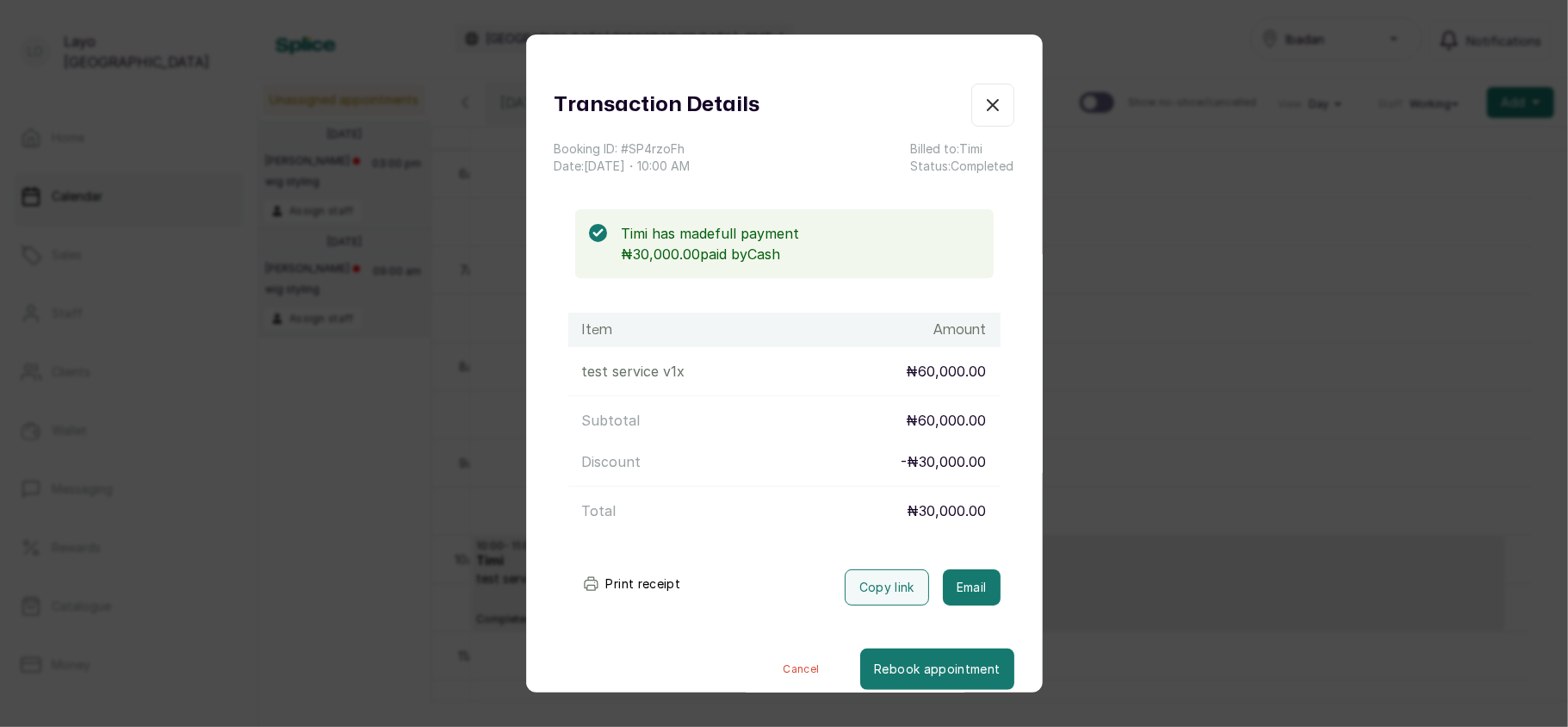
click at [1275, 511] on div "Transaction Details Booking ID: # SP4rzoFh Date: 23 Sep, 2025 ・ 10:00 AM Billed…" at bounding box center [784, 363] width 1568 height 727
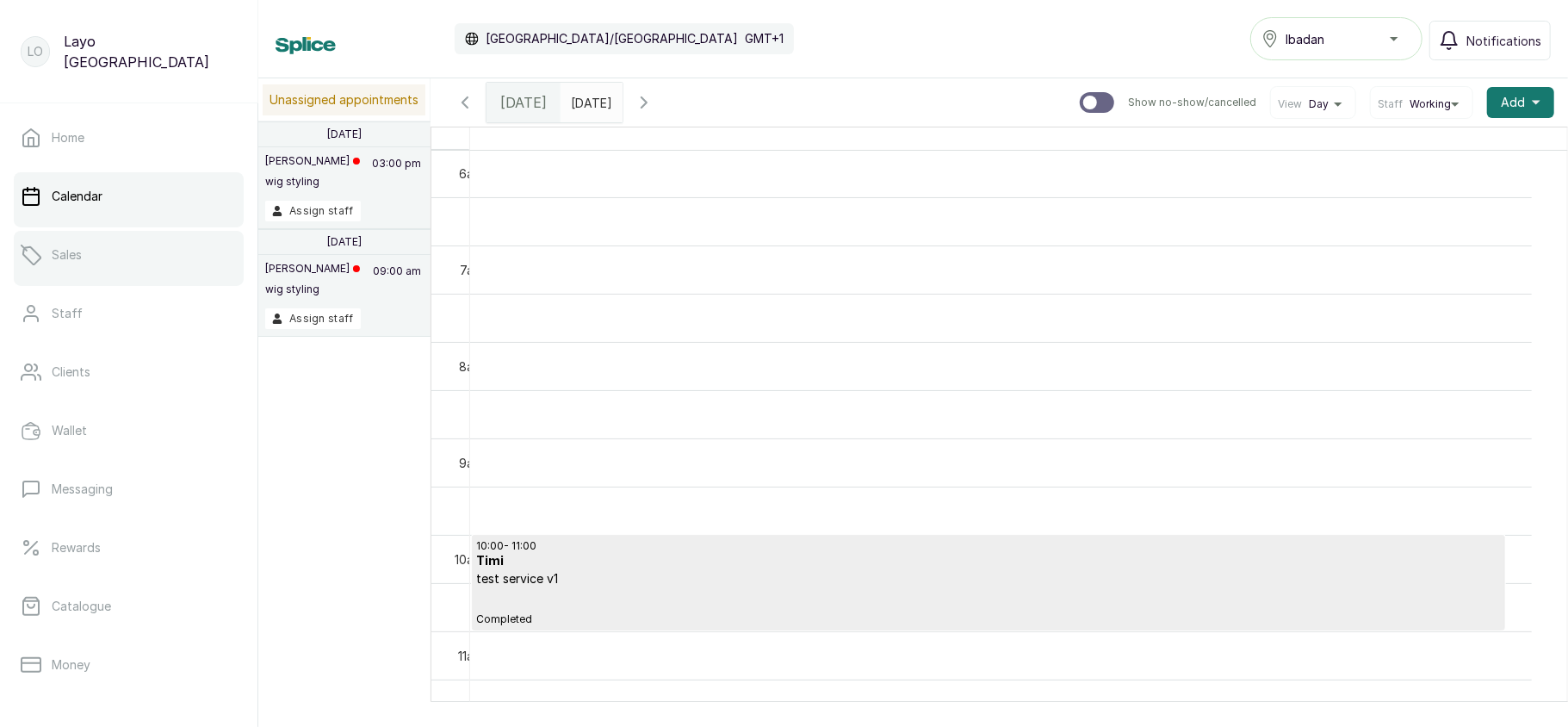
click at [118, 256] on link "Sales" at bounding box center [128, 255] width 230 height 49
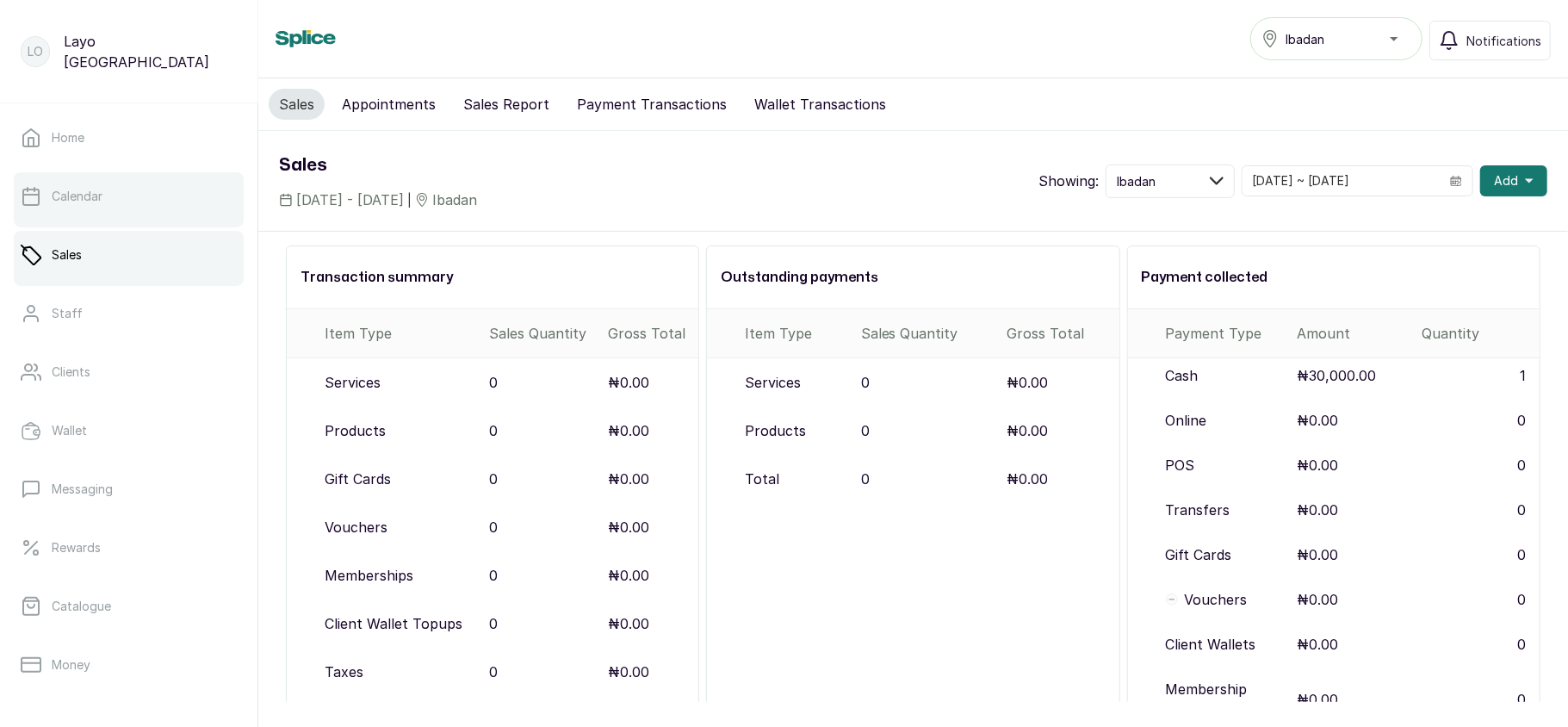
click at [126, 197] on link "Calendar" at bounding box center [128, 197] width 230 height 49
